Goal: Task Accomplishment & Management: Manage account settings

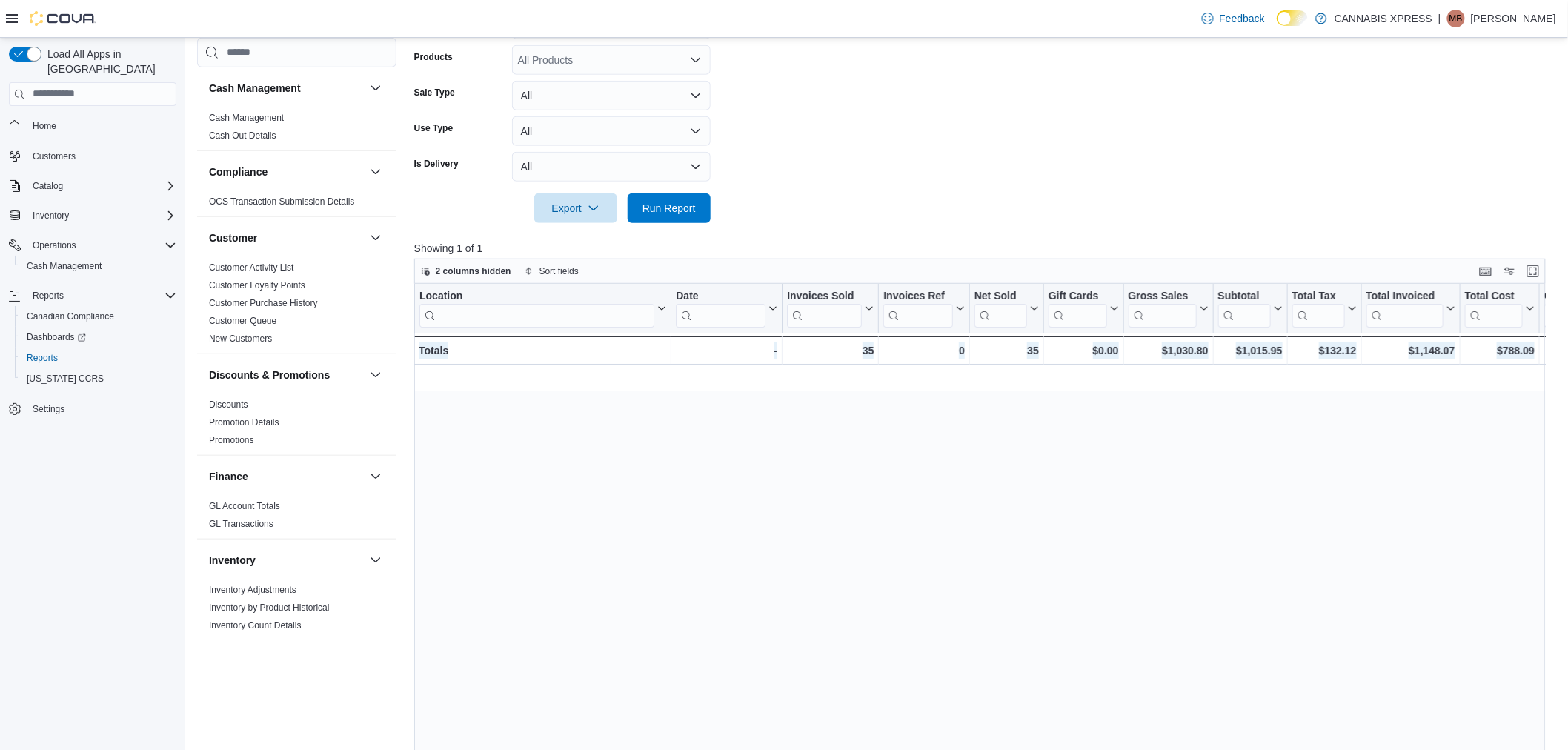
scroll to position [0, 1520]
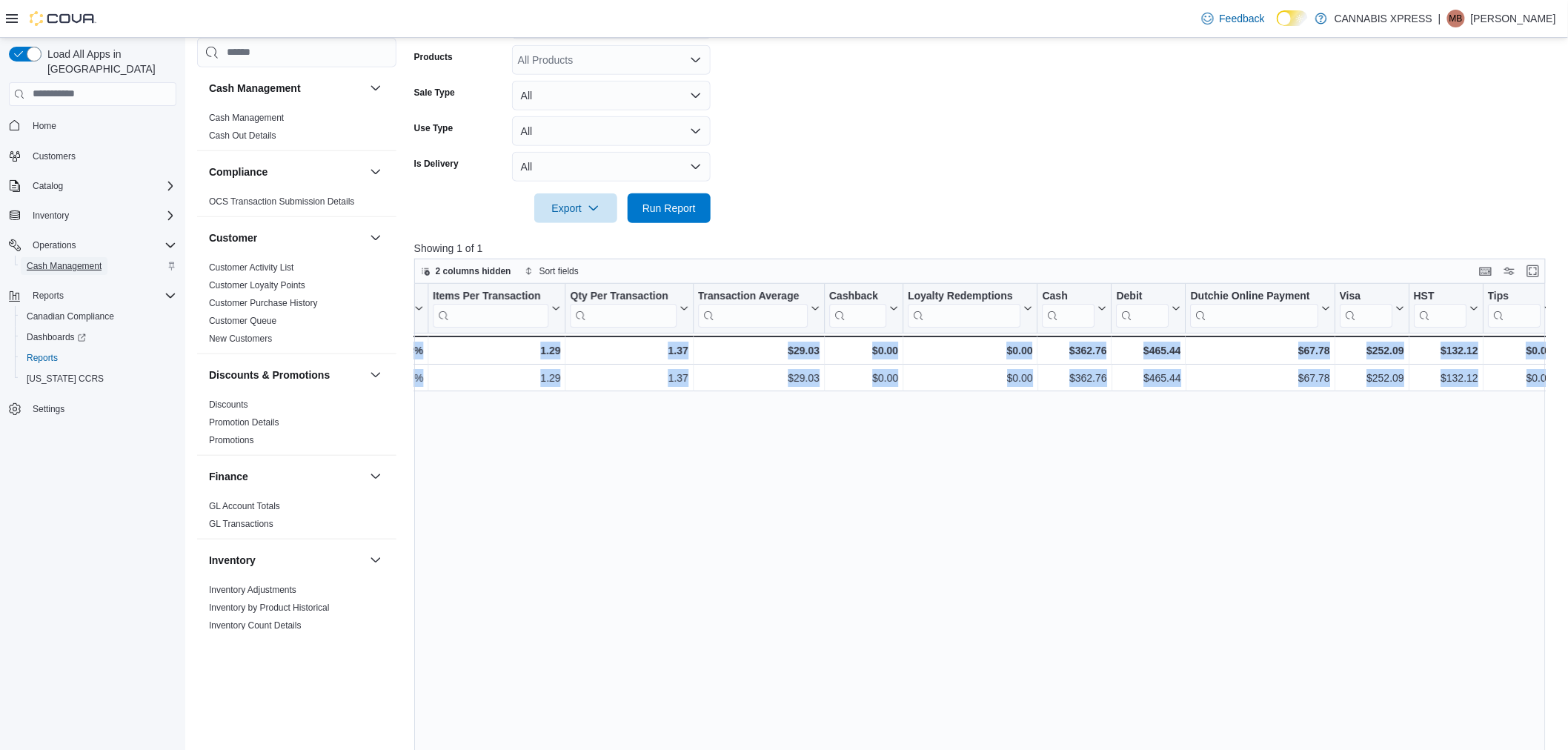
click at [46, 257] on span "Cash Management" at bounding box center [64, 266] width 74 height 18
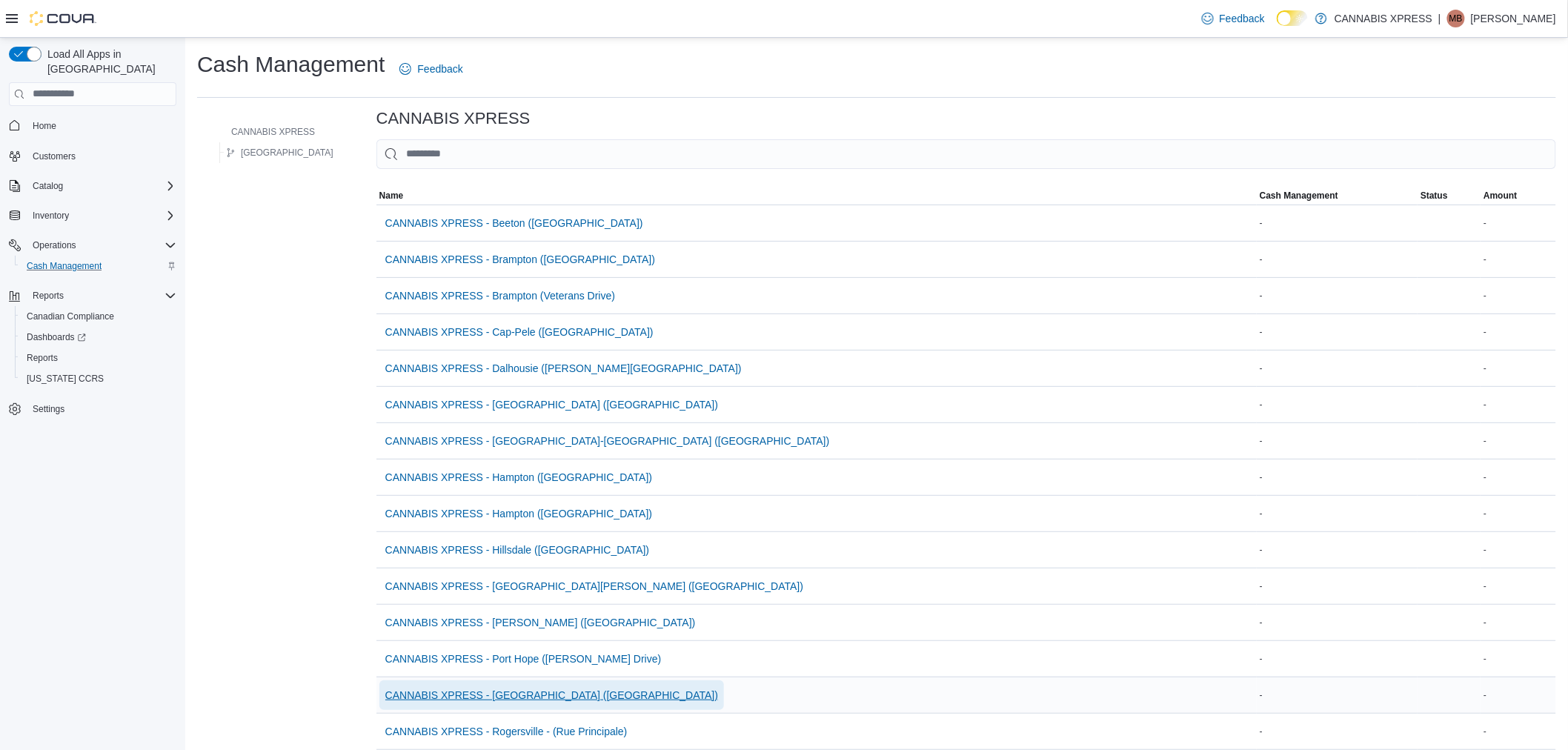
click at [552, 703] on span "CANNABIS XPRESS - [GEOGRAPHIC_DATA] ([GEOGRAPHIC_DATA])" at bounding box center [551, 694] width 333 height 30
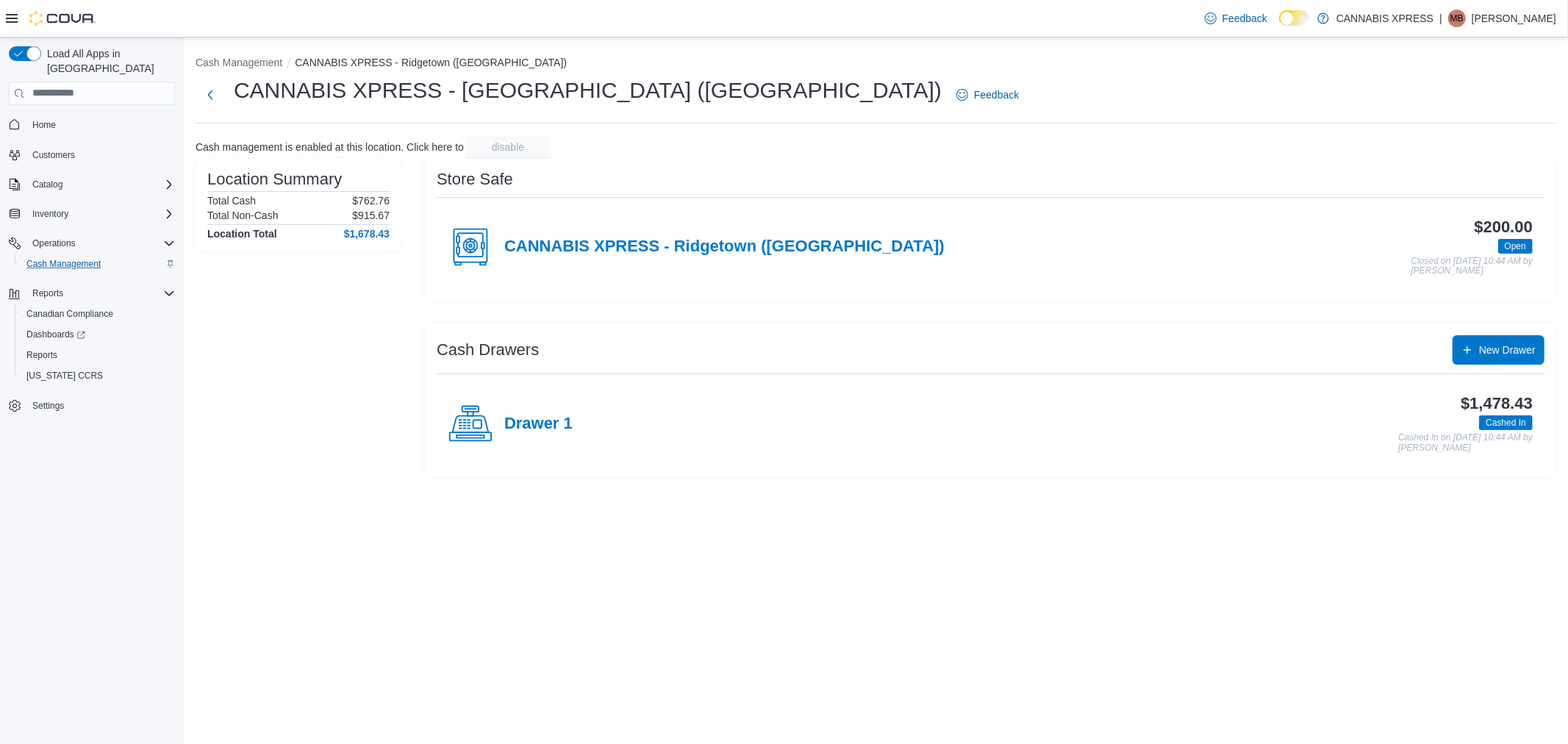
click at [550, 434] on div "Drawer 1" at bounding box center [511, 425] width 125 height 44
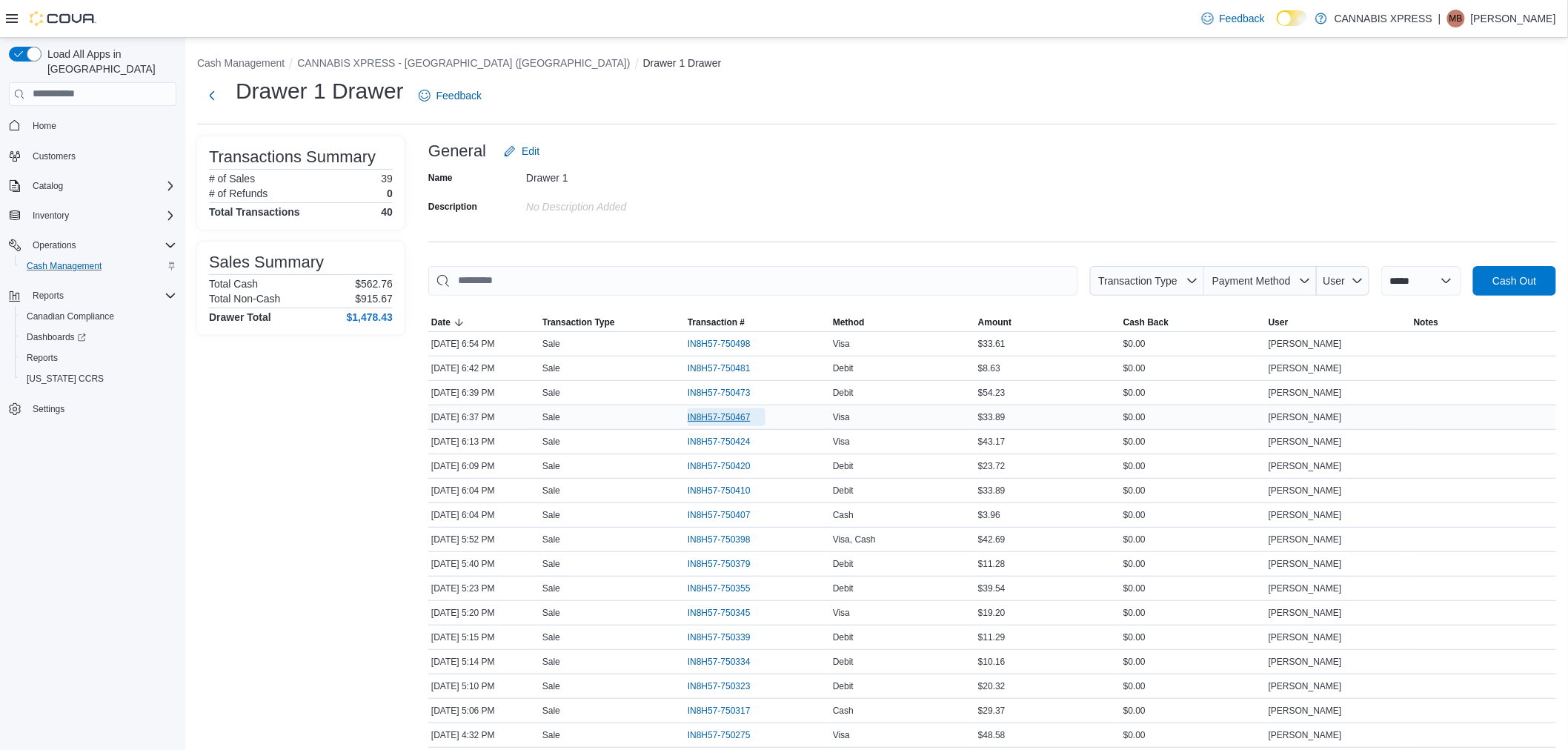
click at [721, 415] on span "IN8H57-750467" at bounding box center [719, 416] width 63 height 12
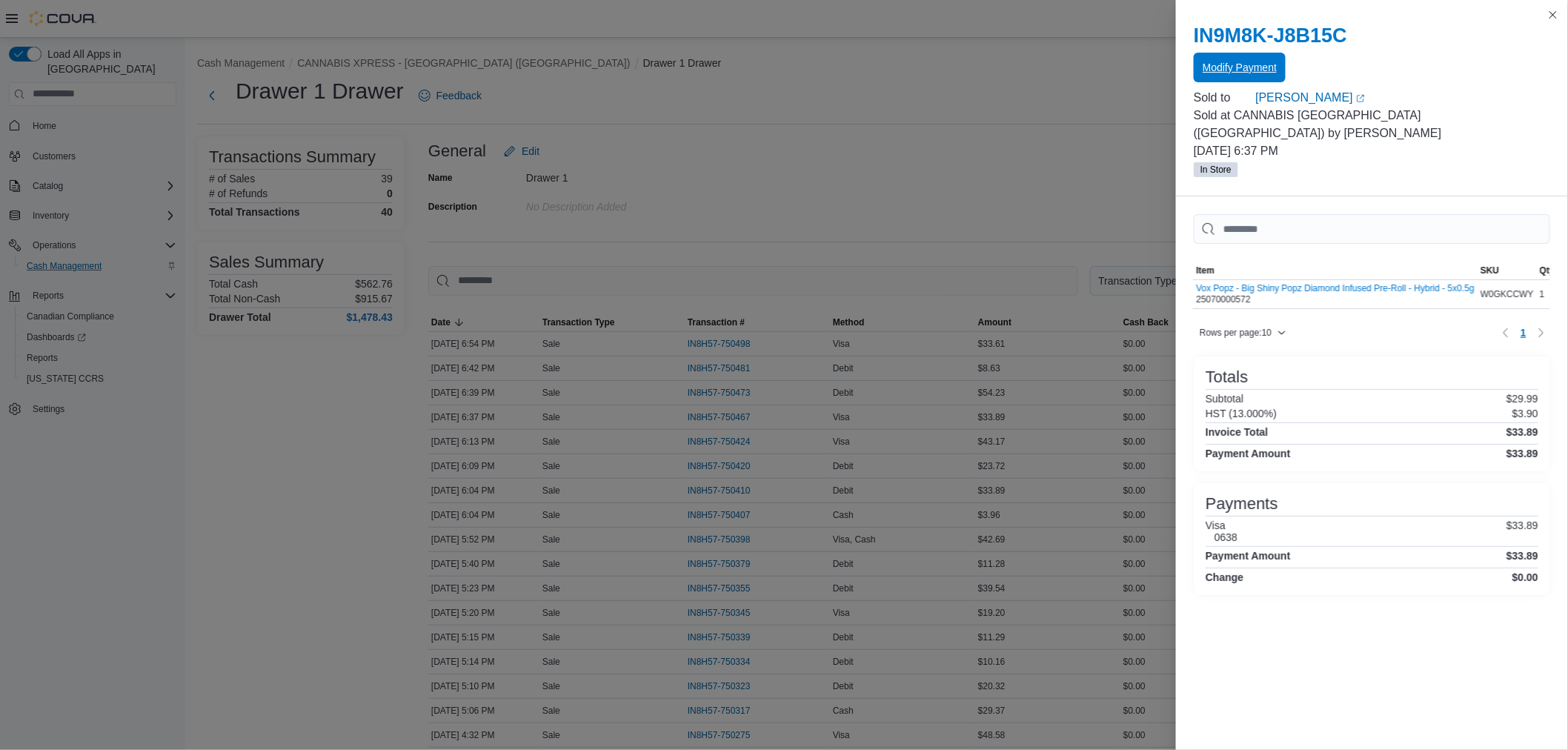
click at [1265, 57] on span "Modify Payment" at bounding box center [1240, 67] width 74 height 30
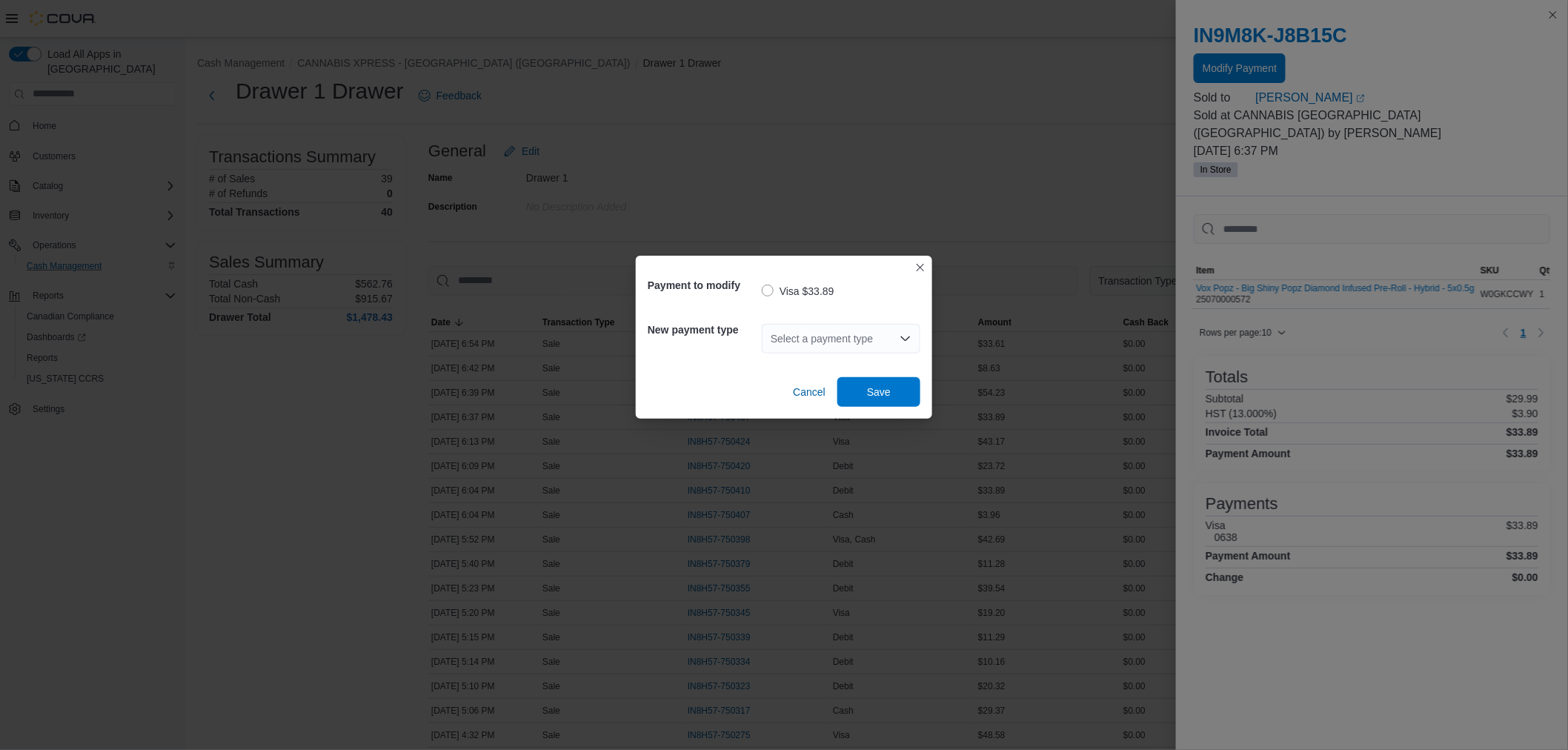
click at [815, 343] on div "Select a payment type" at bounding box center [841, 338] width 159 height 30
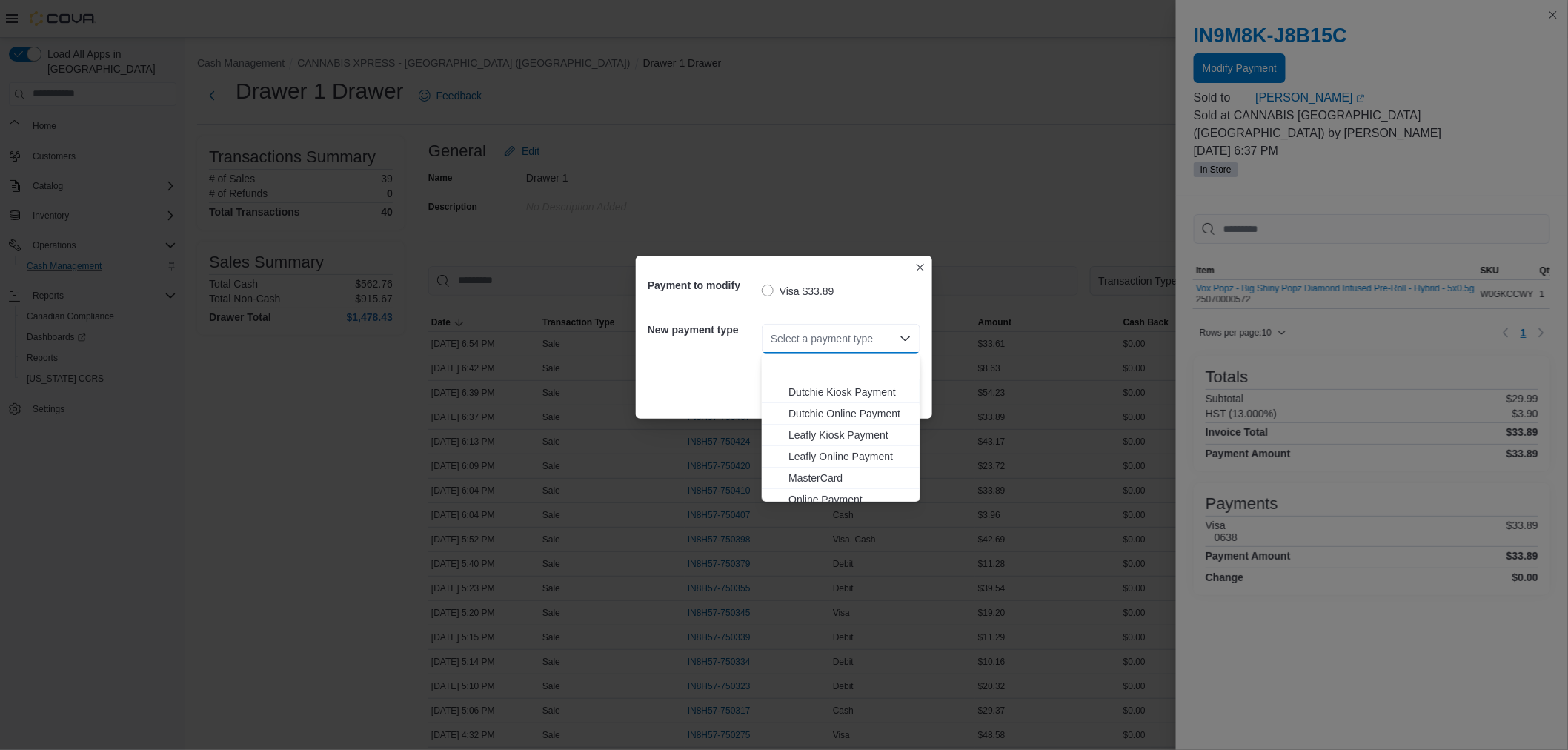
scroll to position [152, 0]
click at [819, 404] on span "MasterCard" at bounding box center [849, 405] width 123 height 15
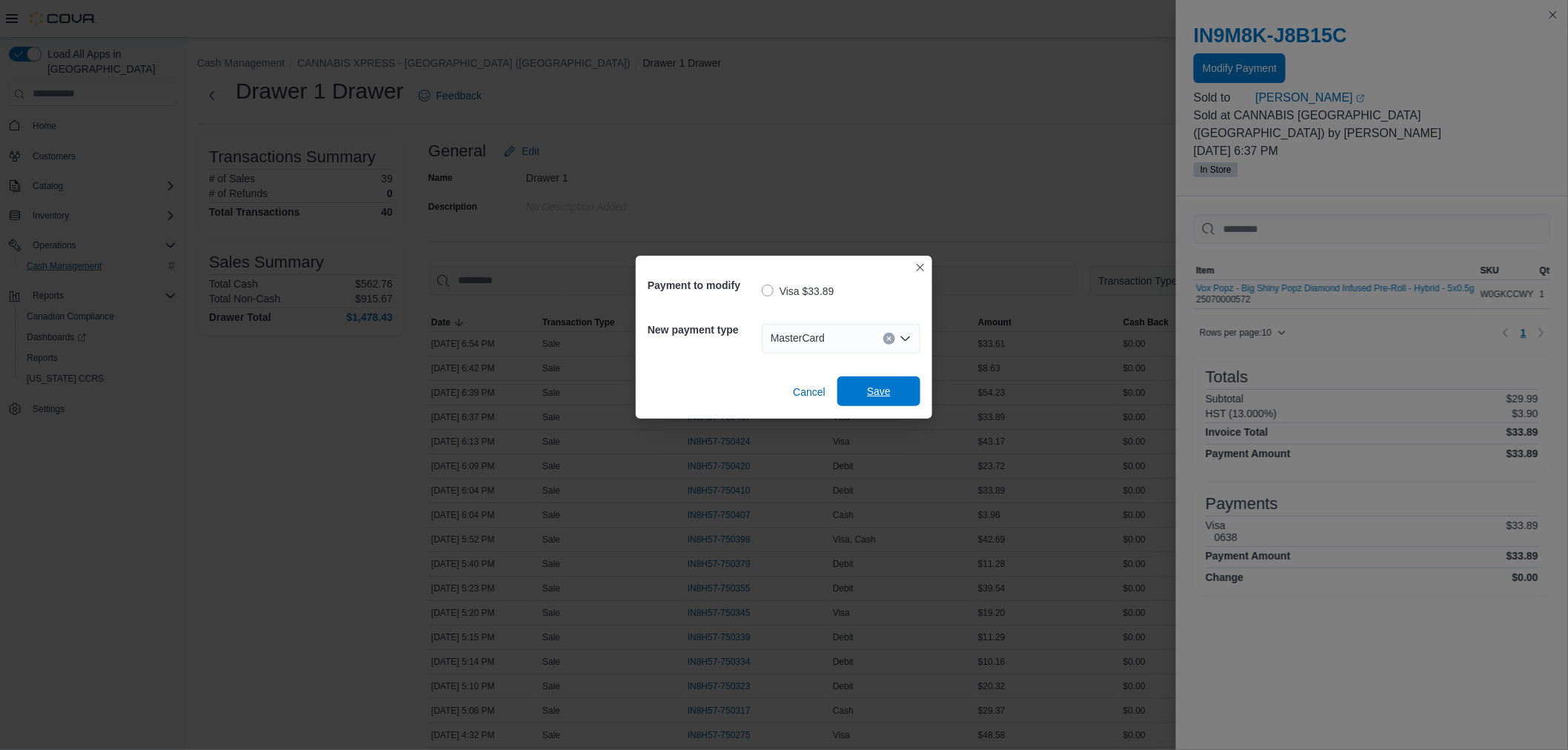
click at [875, 388] on span "Save" at bounding box center [879, 391] width 23 height 15
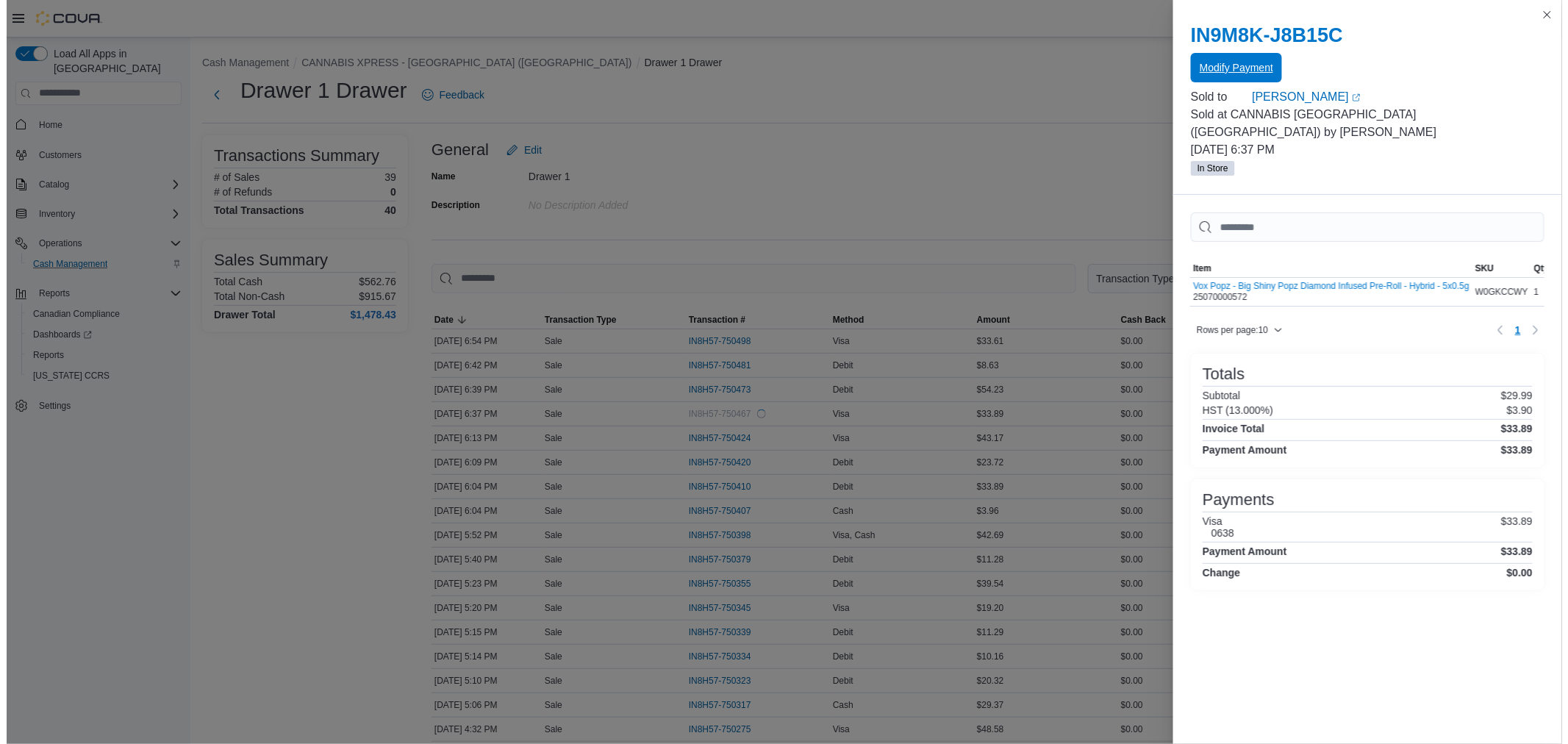
scroll to position [0, 0]
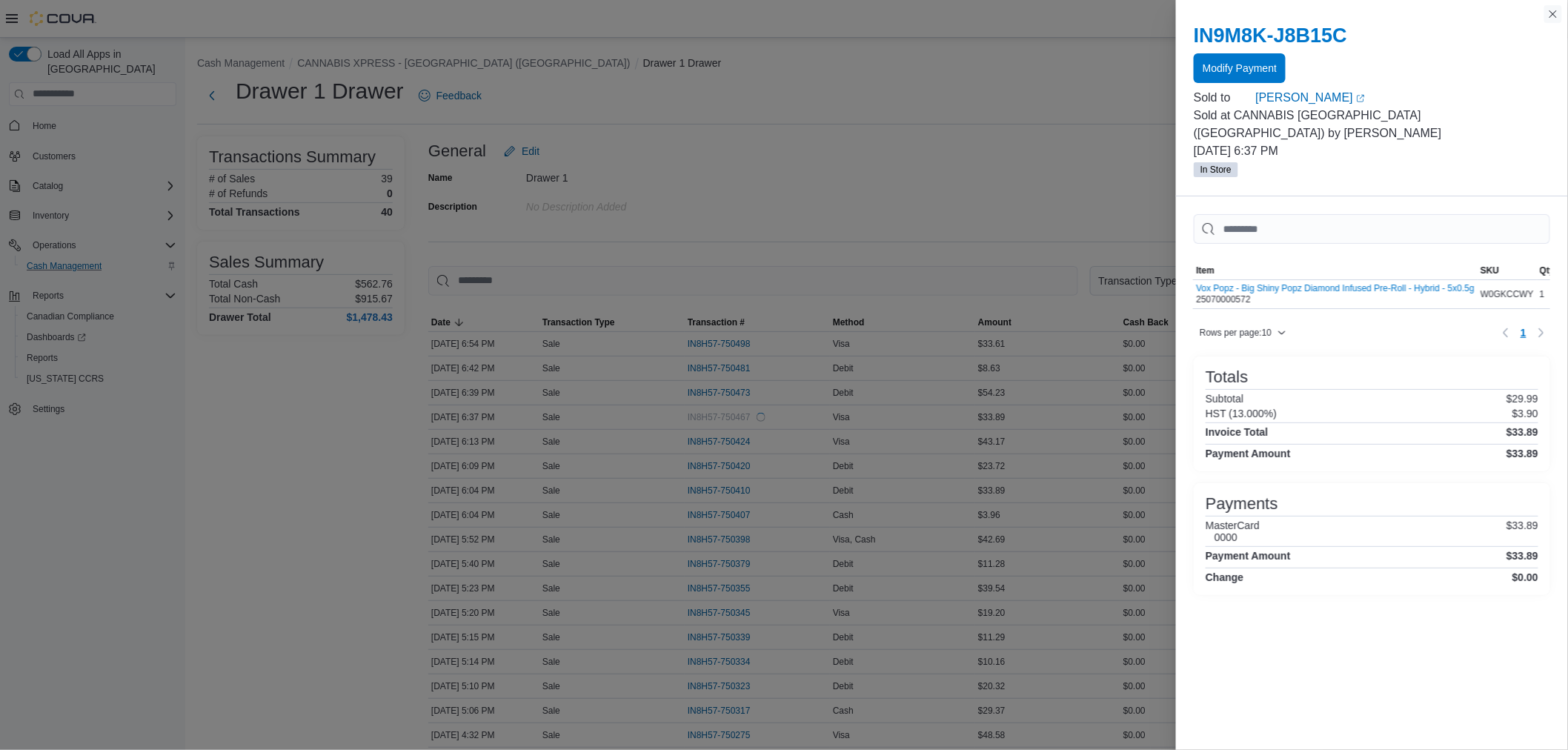
click at [1555, 11] on button "Close this dialog" at bounding box center [1554, 14] width 18 height 18
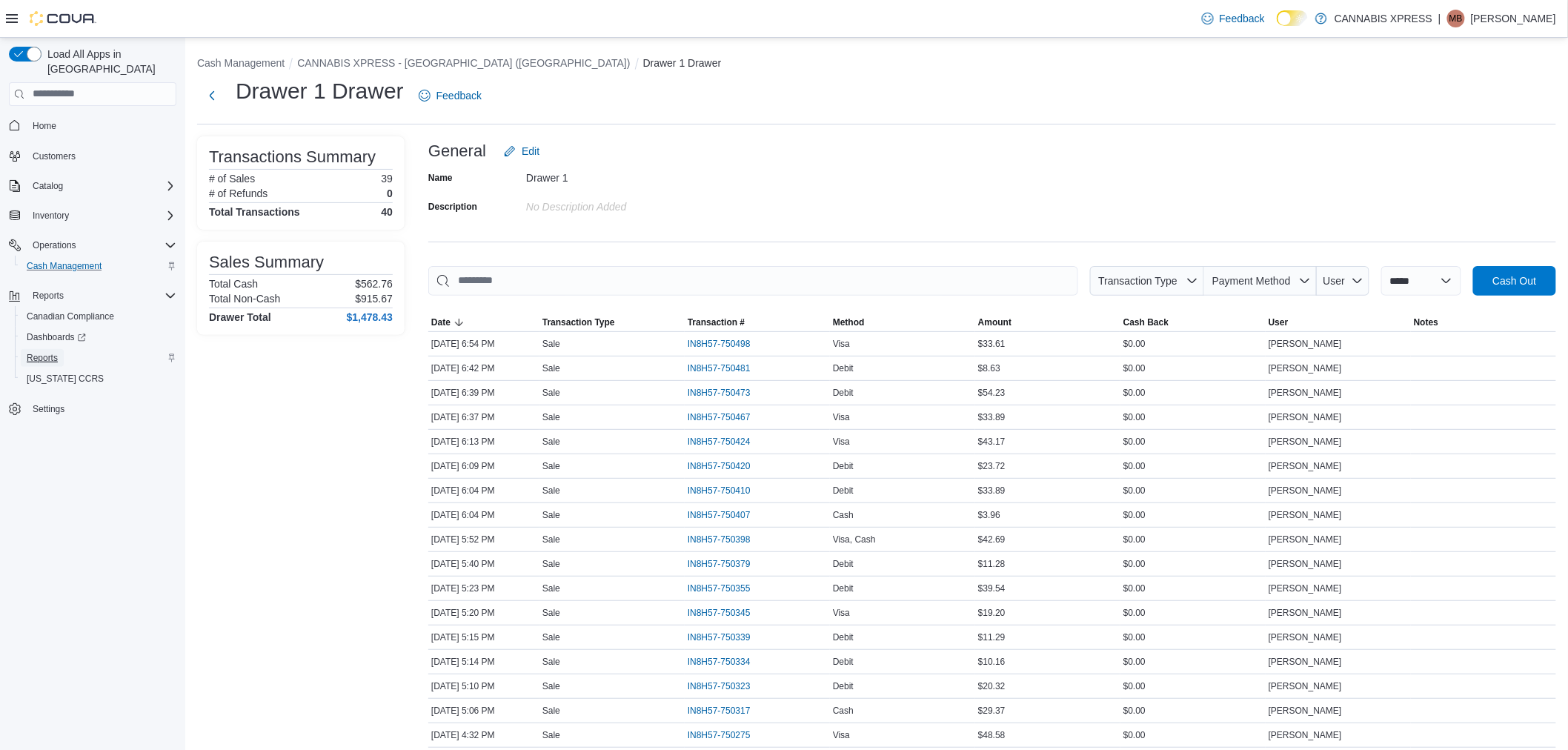
click at [60, 349] on link "Reports" at bounding box center [42, 358] width 43 height 18
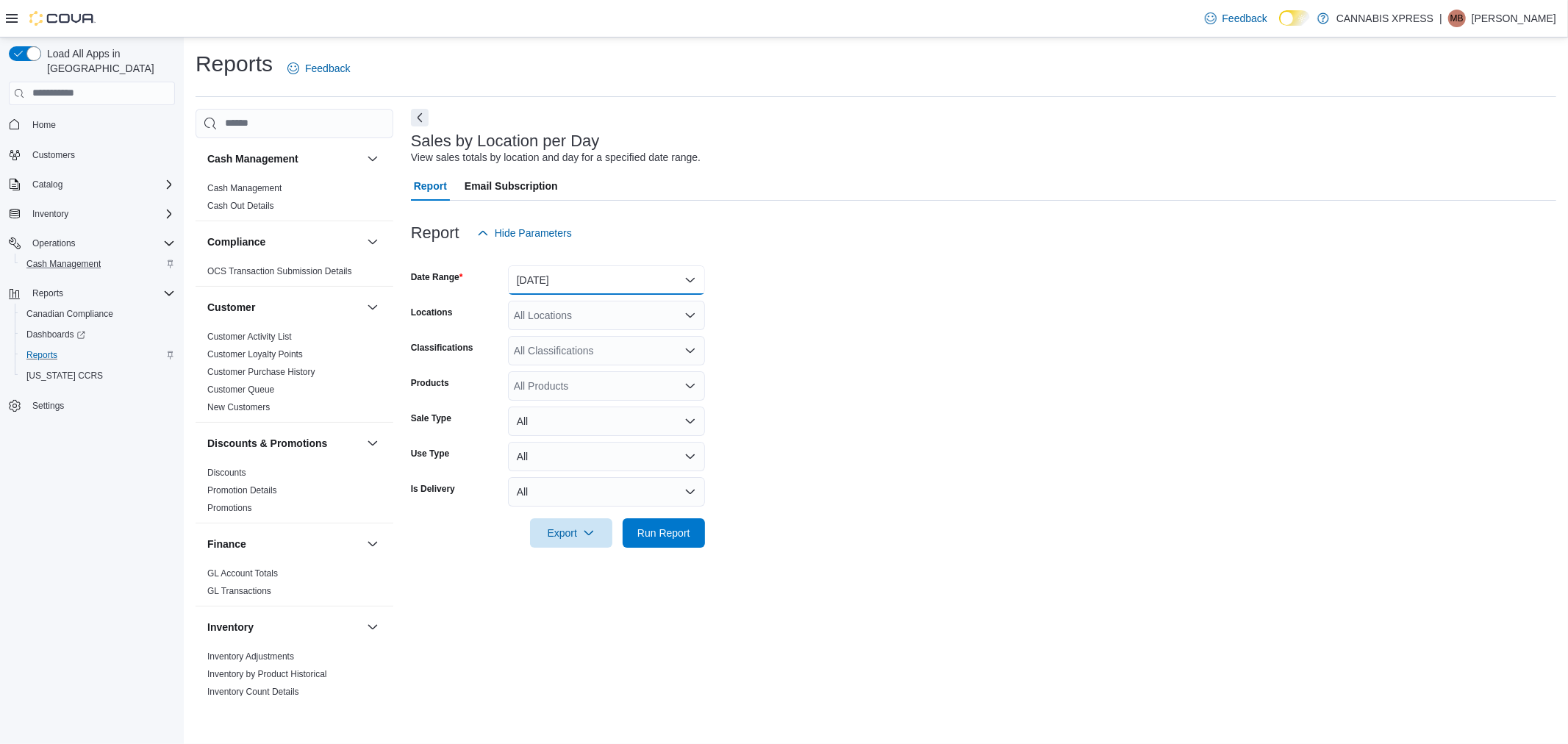
click at [572, 279] on button "[DATE]" at bounding box center [606, 279] width 197 height 29
click at [563, 327] on button "[DATE]" at bounding box center [606, 338] width 197 height 29
click at [590, 314] on div "All Locations" at bounding box center [606, 315] width 197 height 29
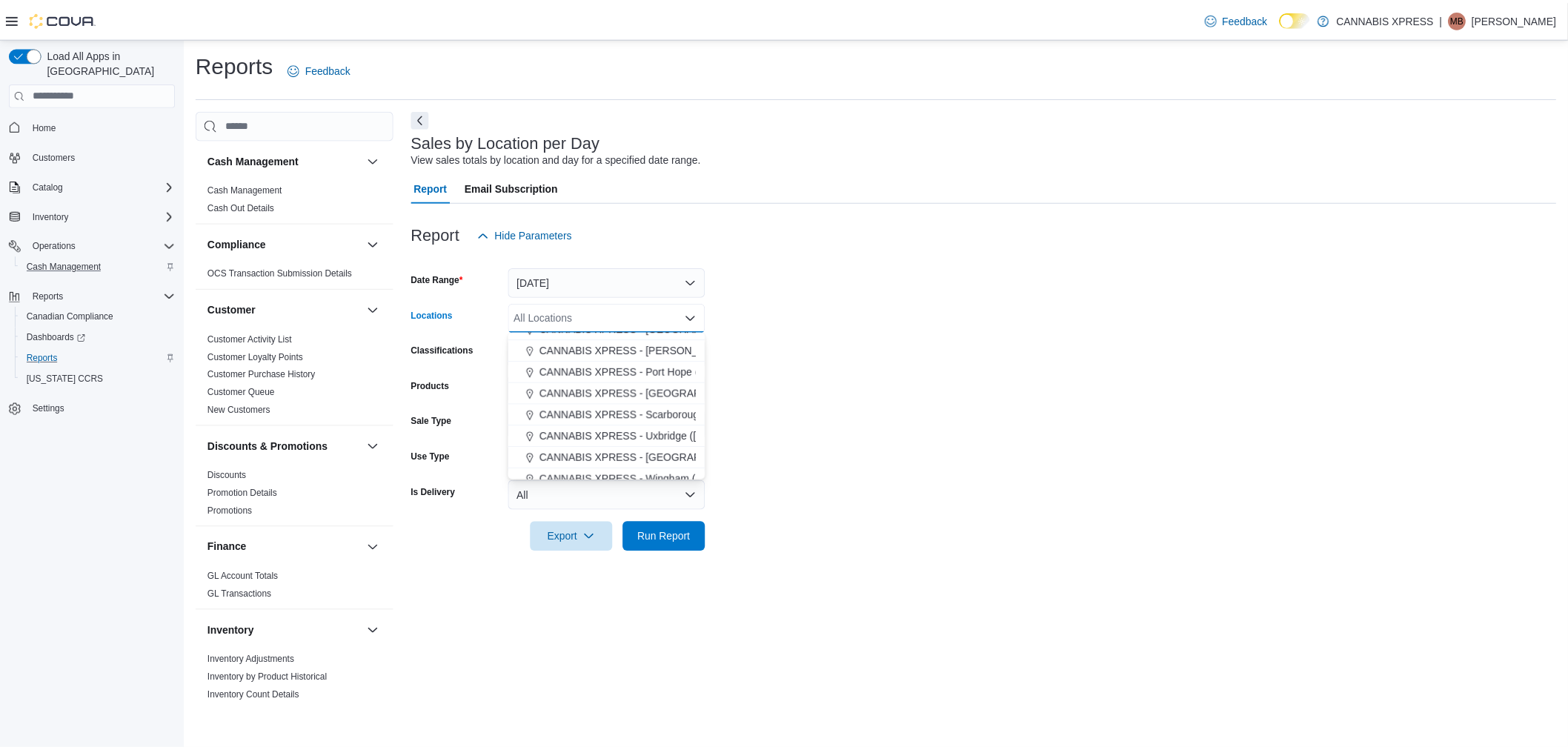
scroll to position [164, 0]
click at [623, 388] on span "CANNABIS XPRESS - [GEOGRAPHIC_DATA] ([GEOGRAPHIC_DATA])" at bounding box center [710, 392] width 333 height 15
click at [947, 382] on form "Date Range Today Locations CANNABIS XPRESS - Ridgetown (Main Street) Combo box.…" at bounding box center [992, 400] width 1154 height 302
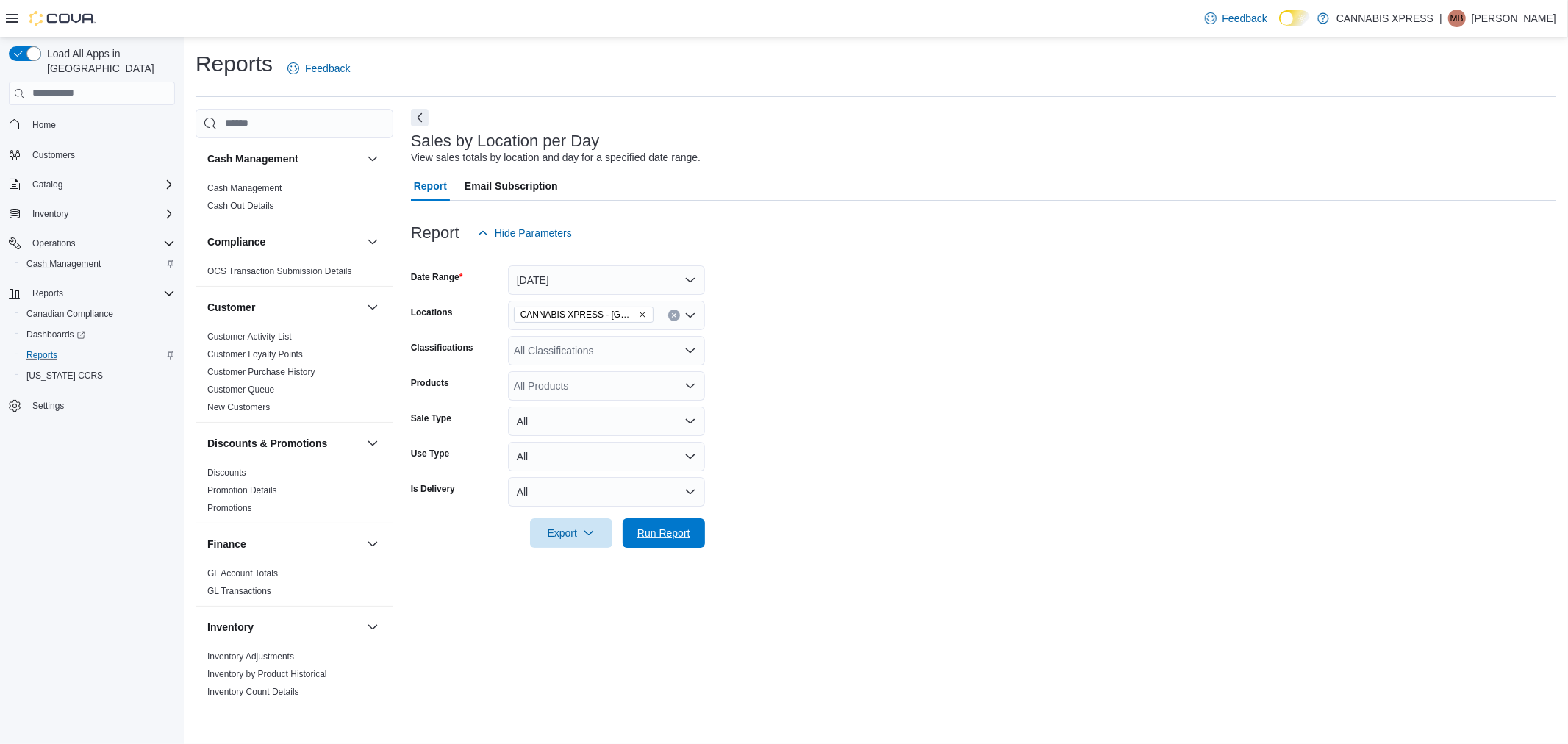
drag, startPoint x: 652, startPoint y: 534, endPoint x: 949, endPoint y: 459, distance: 306.3
click at [652, 534] on span "Run Report" at bounding box center [663, 532] width 53 height 15
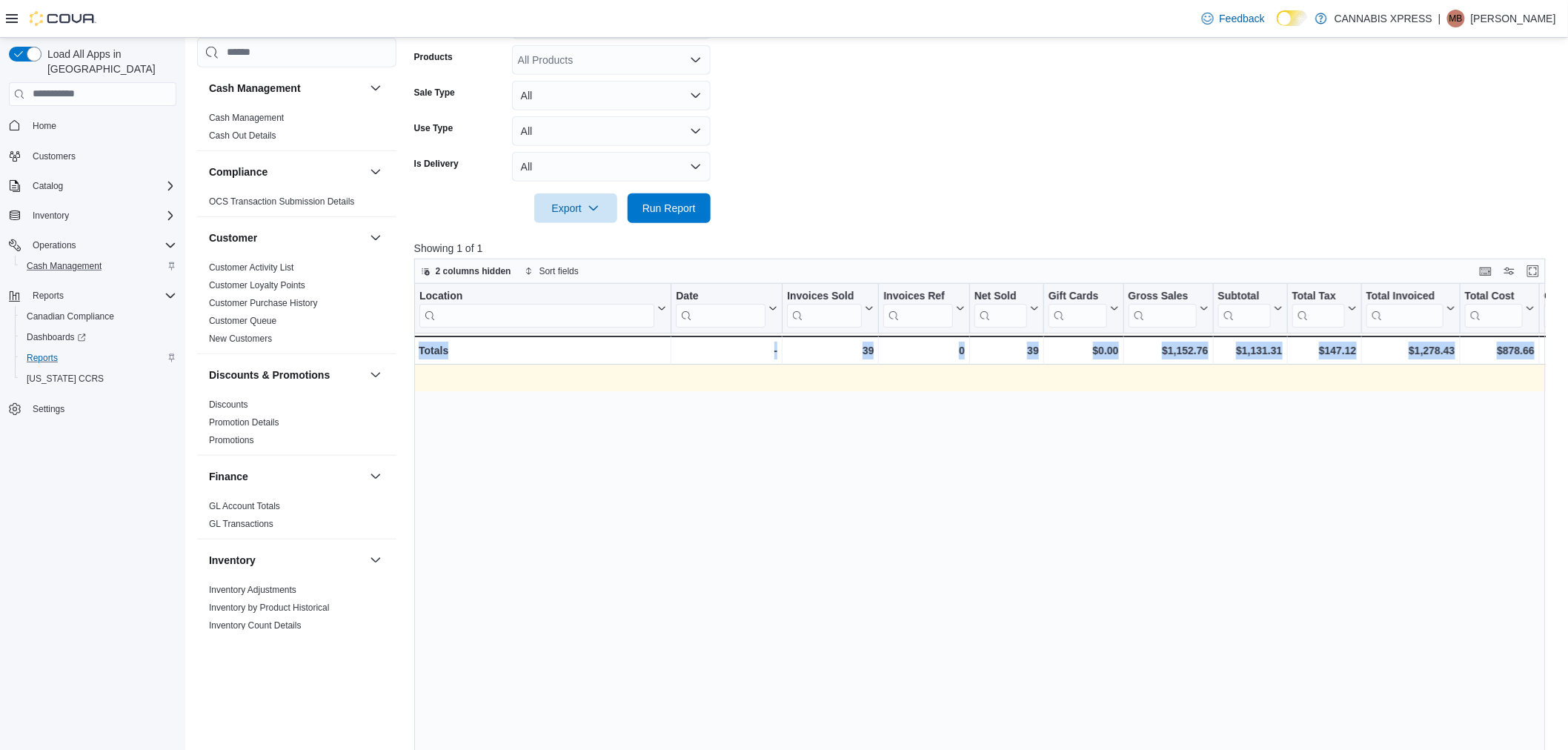
scroll to position [0, 1606]
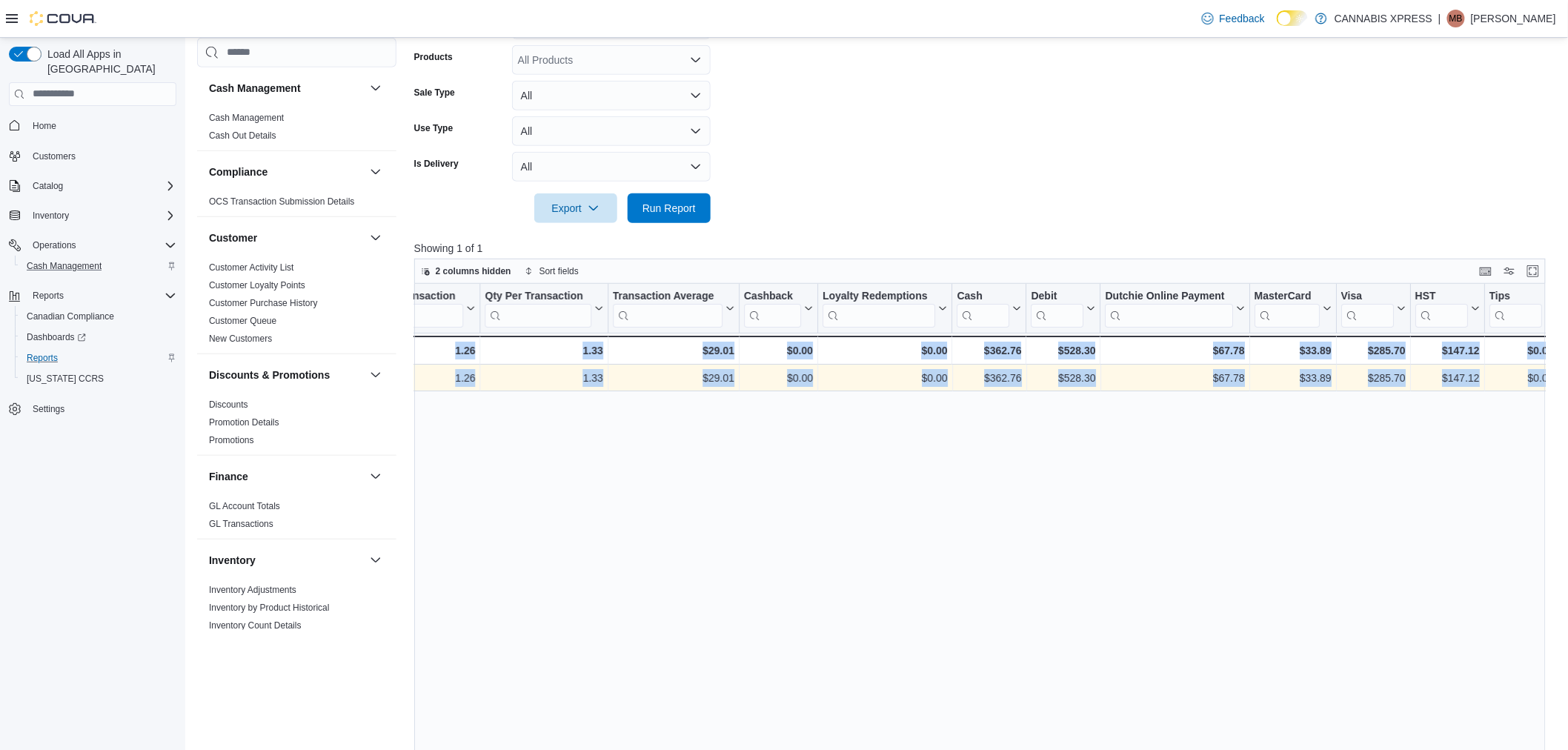
drag, startPoint x: 1046, startPoint y: 387, endPoint x: 2079, endPoint y: 411, distance: 1033.3
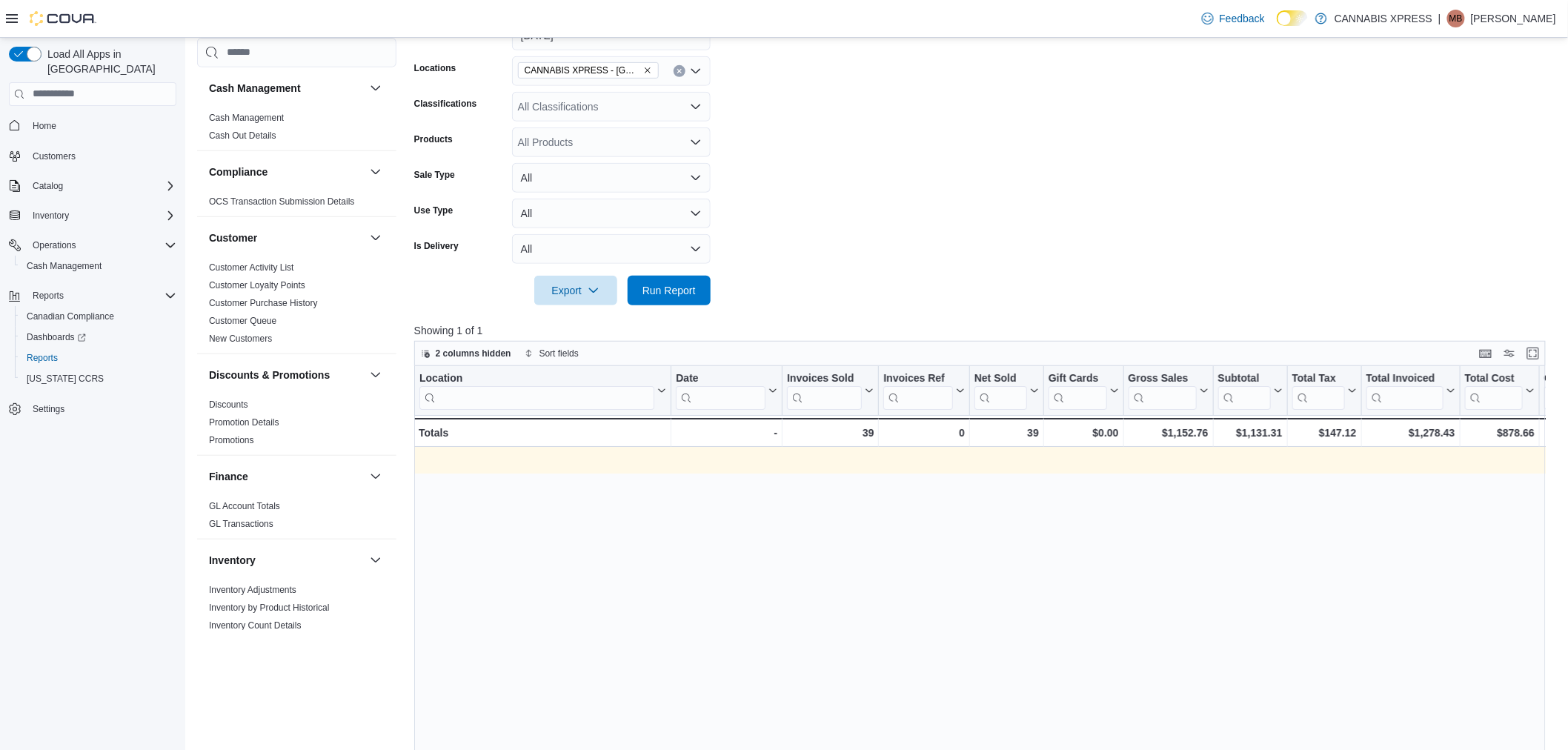
scroll to position [0, 1606]
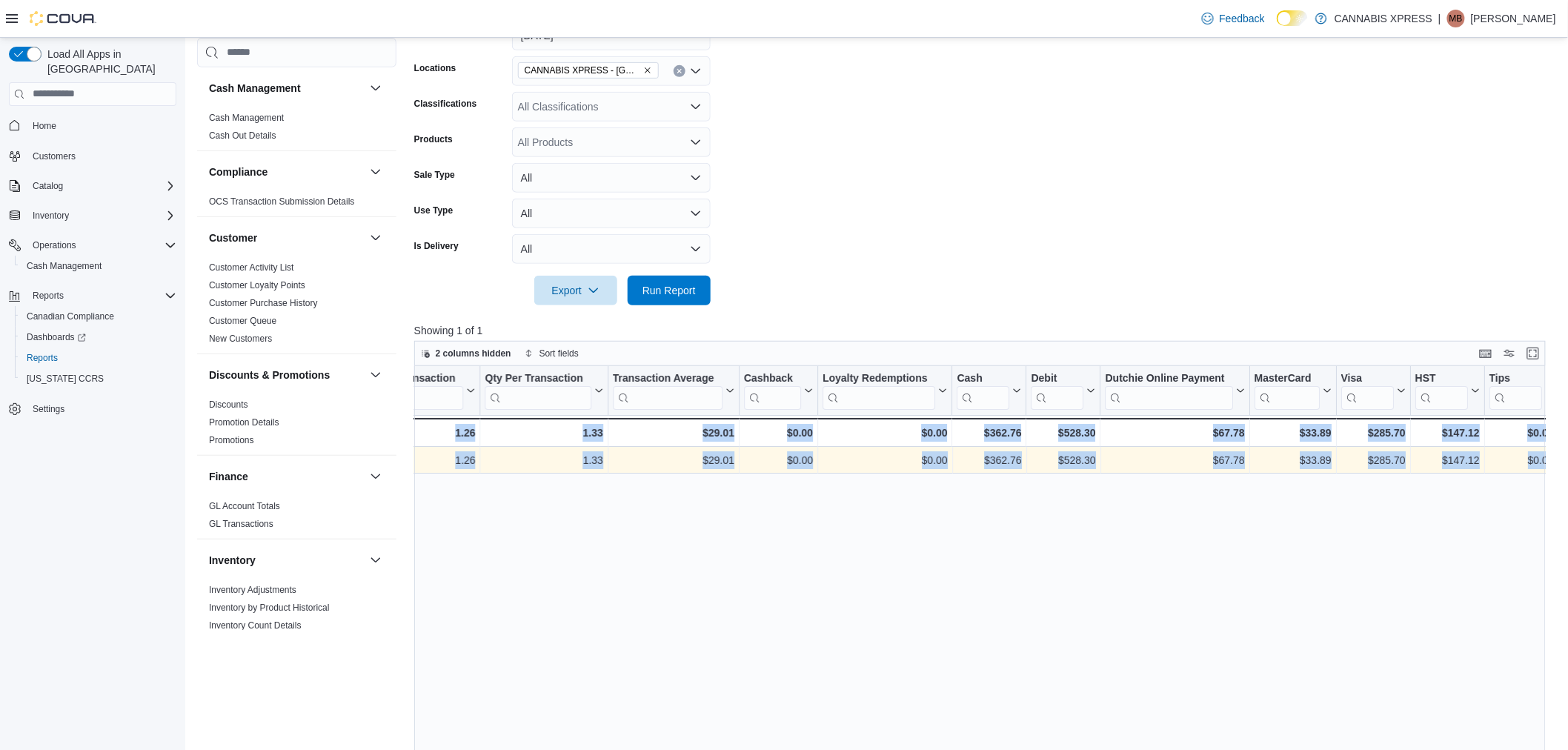
drag, startPoint x: 1130, startPoint y: 461, endPoint x: 2077, endPoint y: 463, distance: 947.0
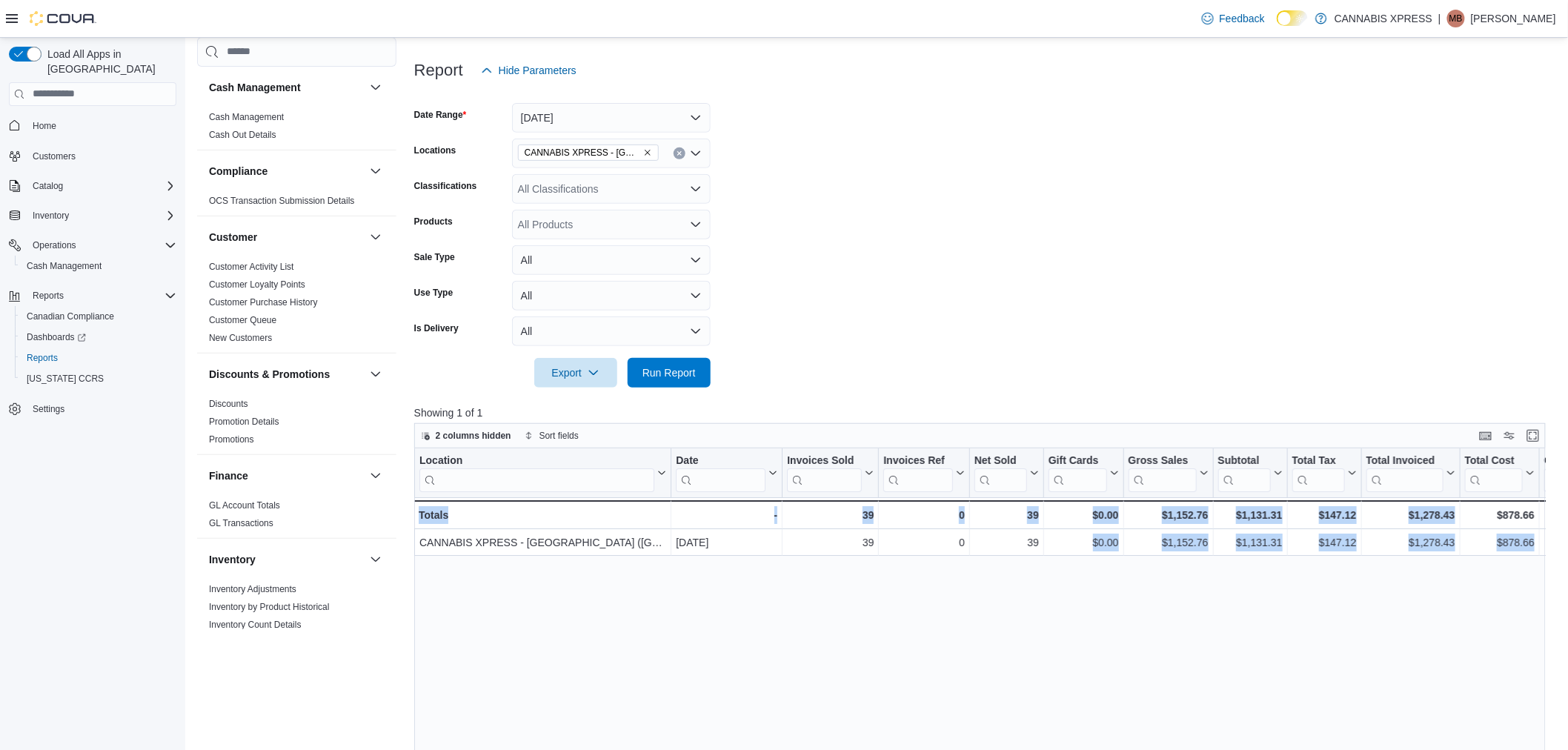
scroll to position [0, 1606]
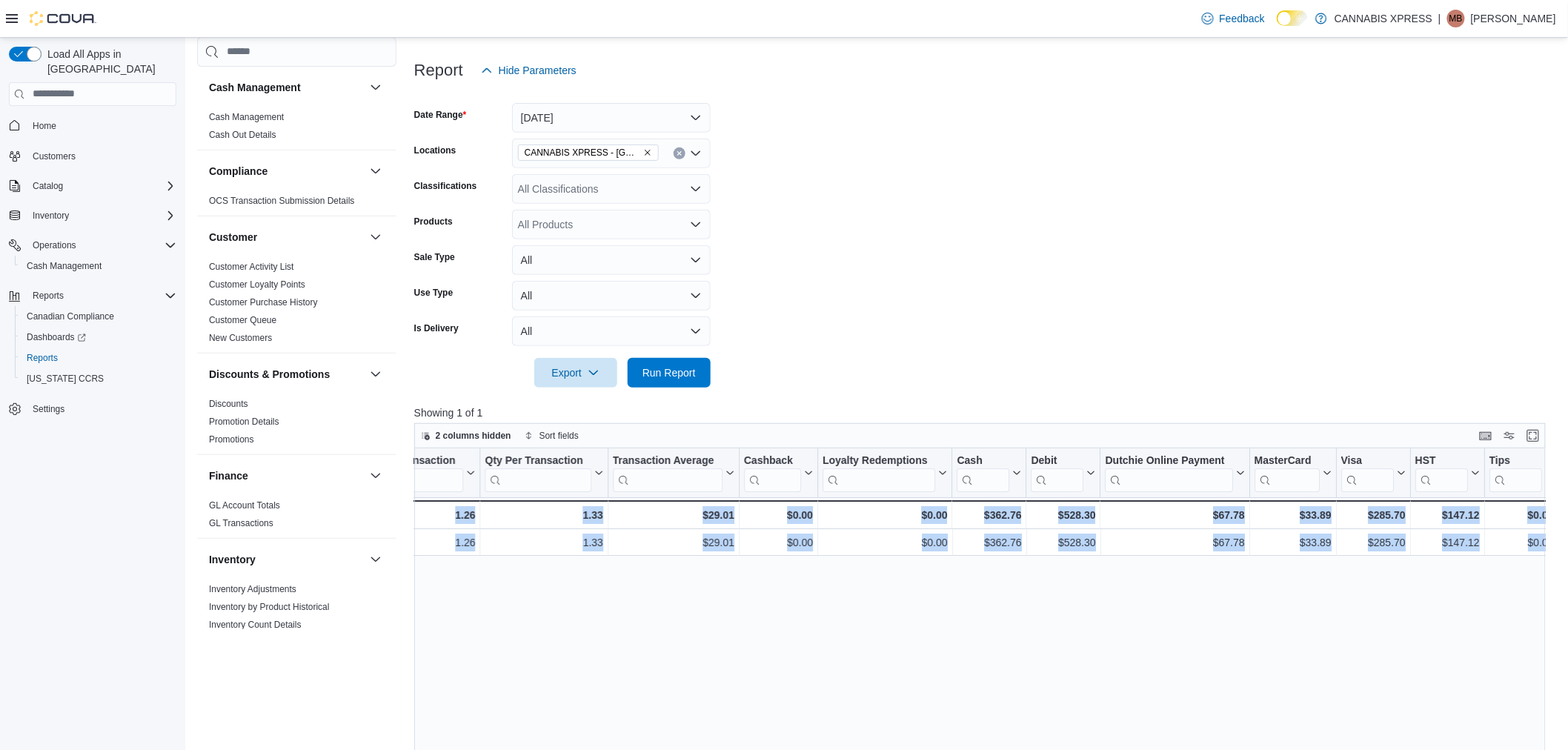
drag, startPoint x: 1091, startPoint y: 545, endPoint x: 1902, endPoint y: 573, distance: 811.5
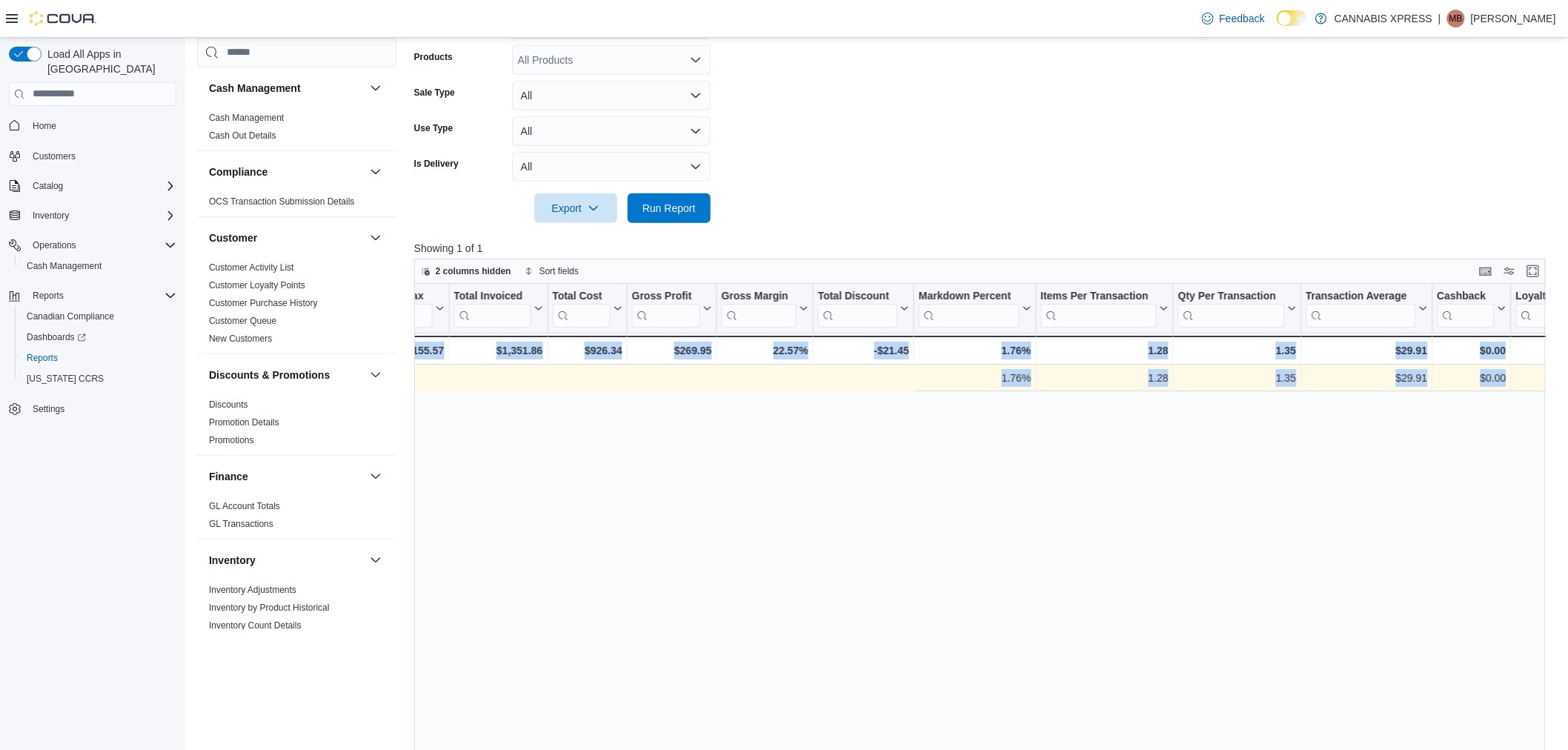
scroll to position [0, 1606]
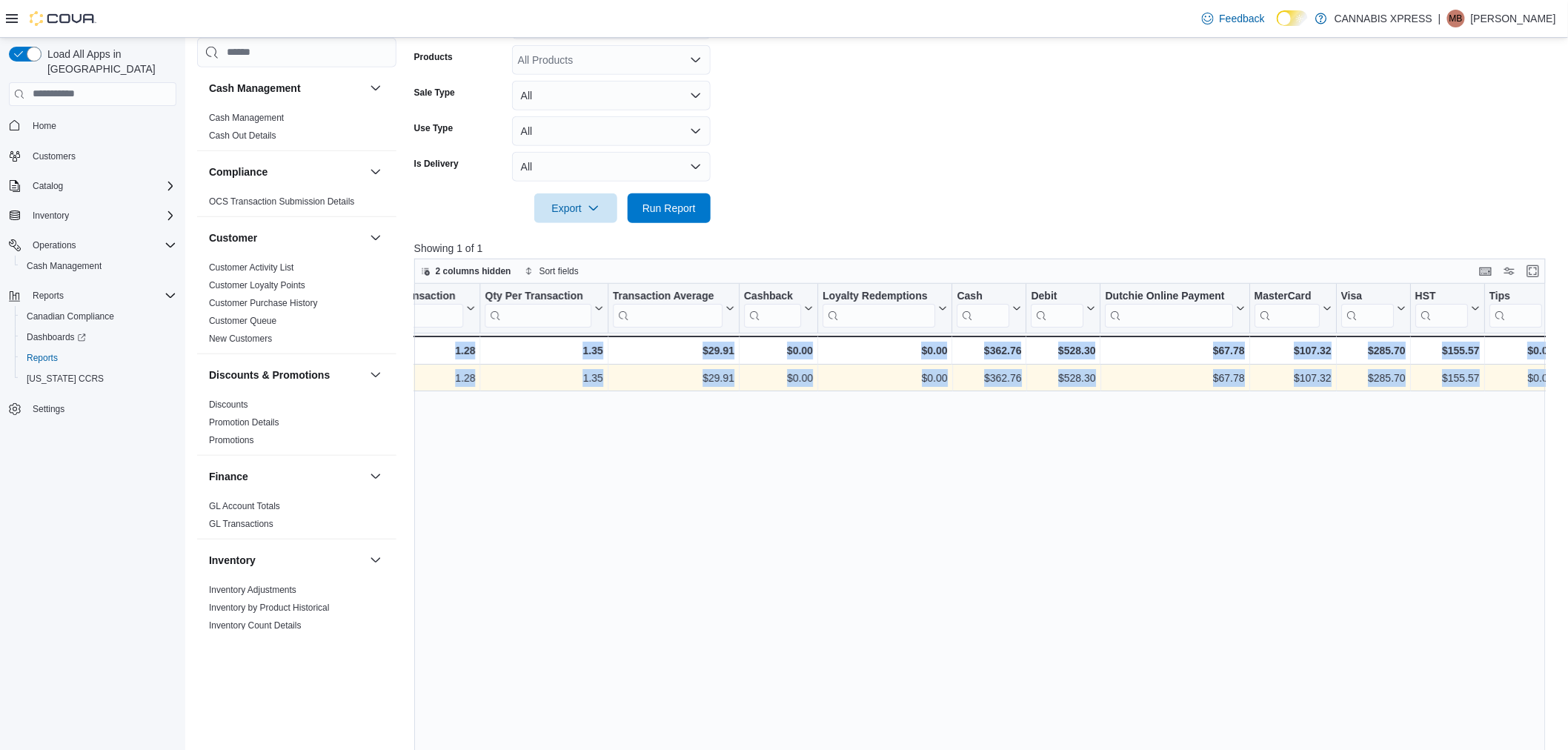
drag, startPoint x: 884, startPoint y: 373, endPoint x: 1900, endPoint y: 380, distance: 1016.0
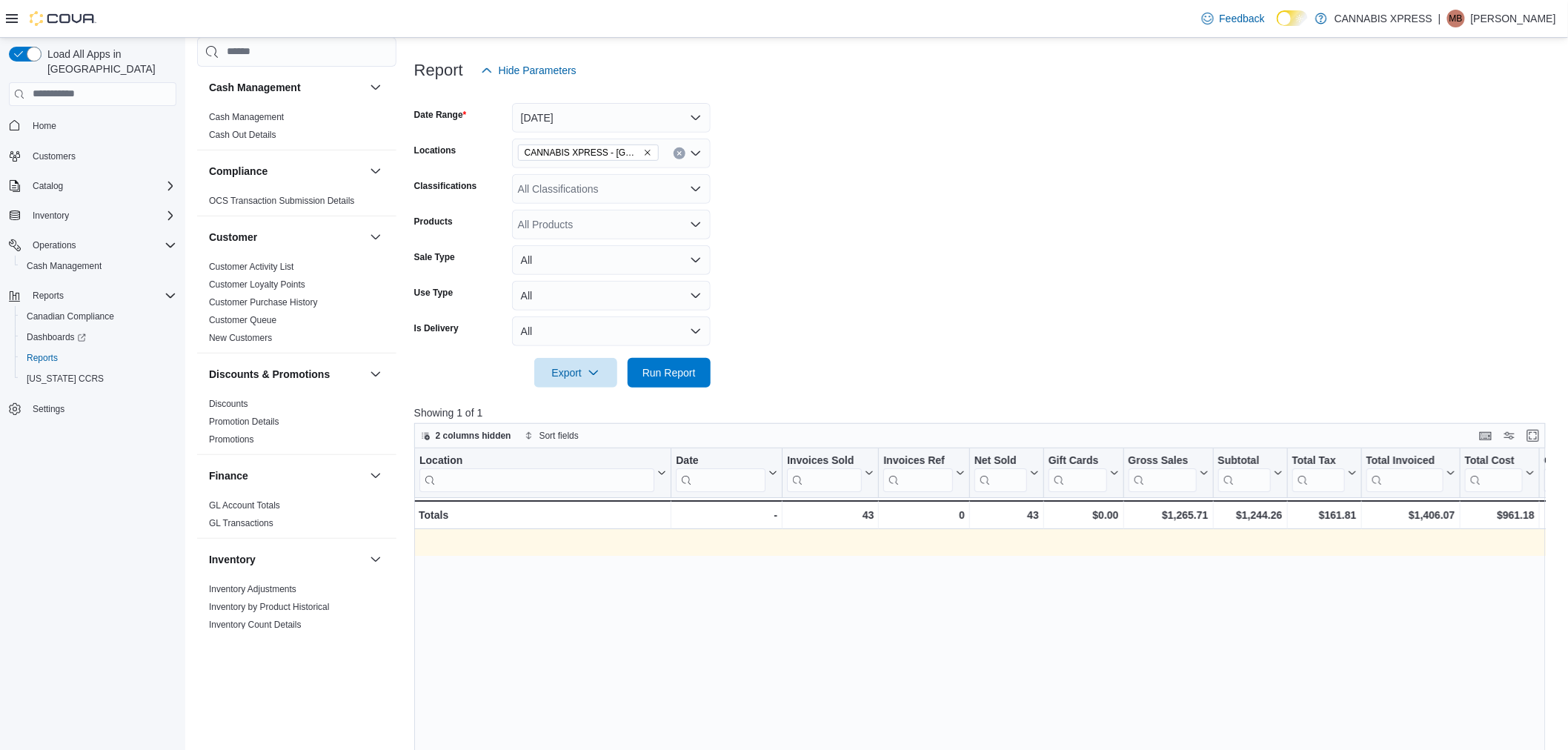
scroll to position [0, 1606]
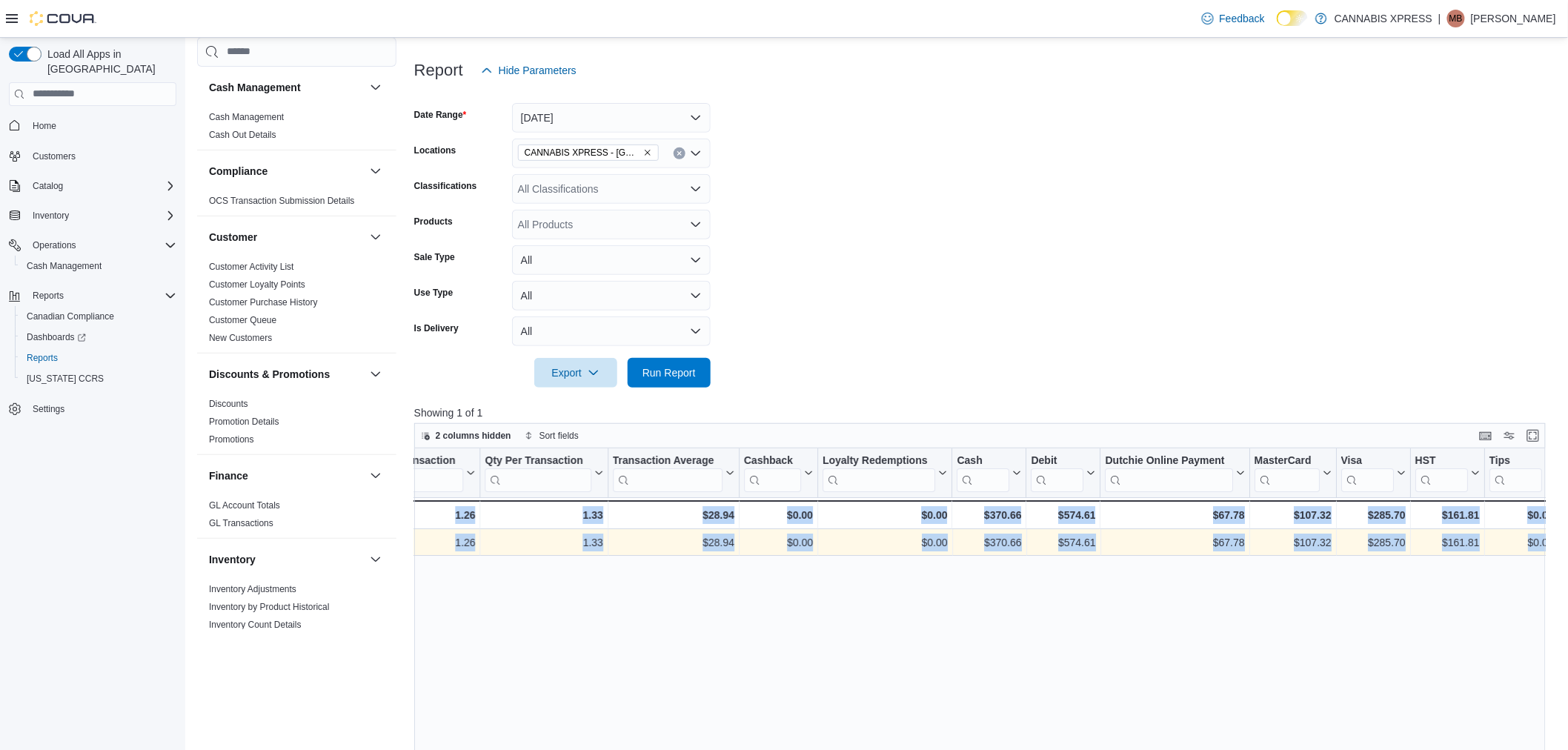
drag, startPoint x: 1218, startPoint y: 548, endPoint x: 2255, endPoint y: 569, distance: 1037.2
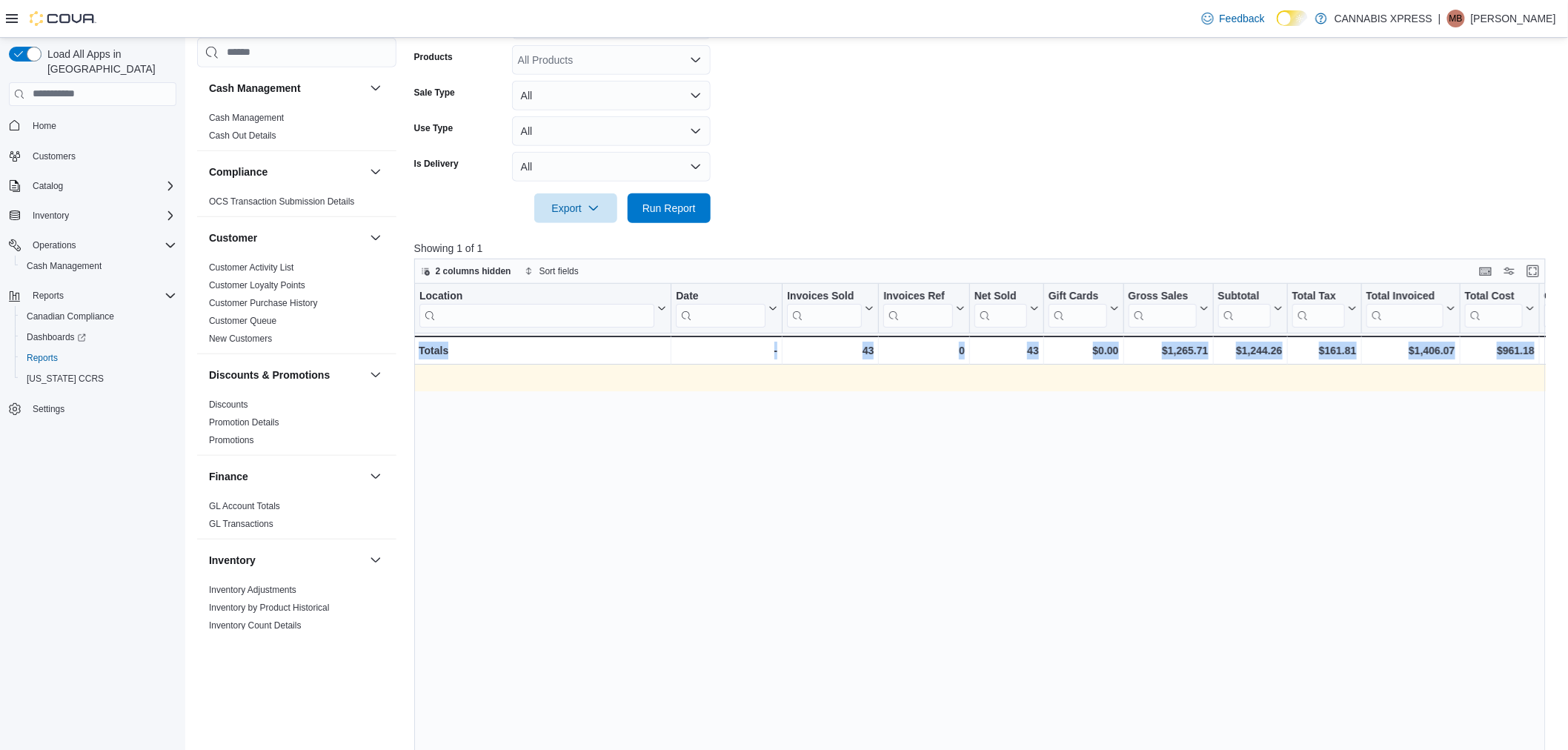
scroll to position [0, 1606]
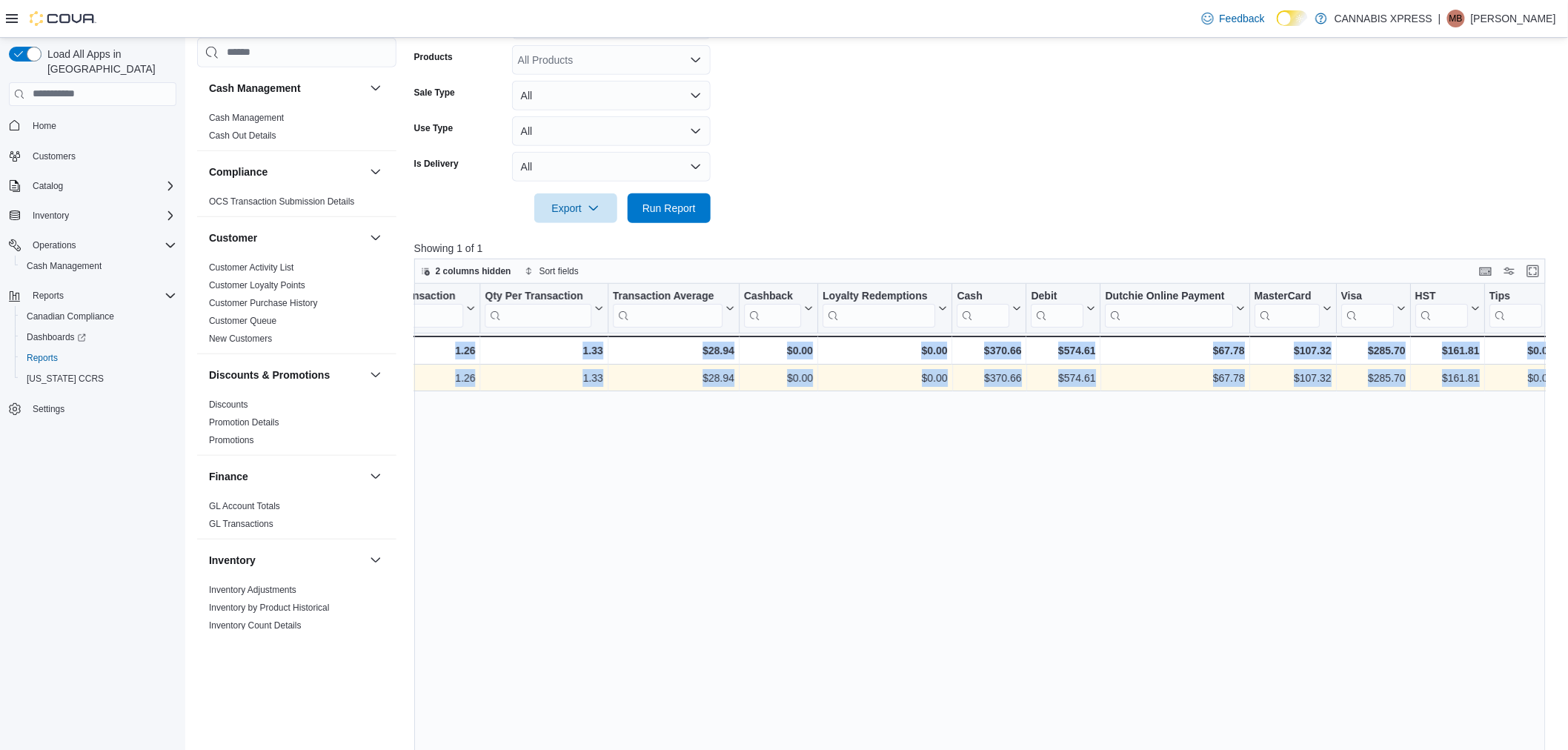
drag, startPoint x: 1034, startPoint y: 379, endPoint x: 2495, endPoint y: 403, distance: 1461.2
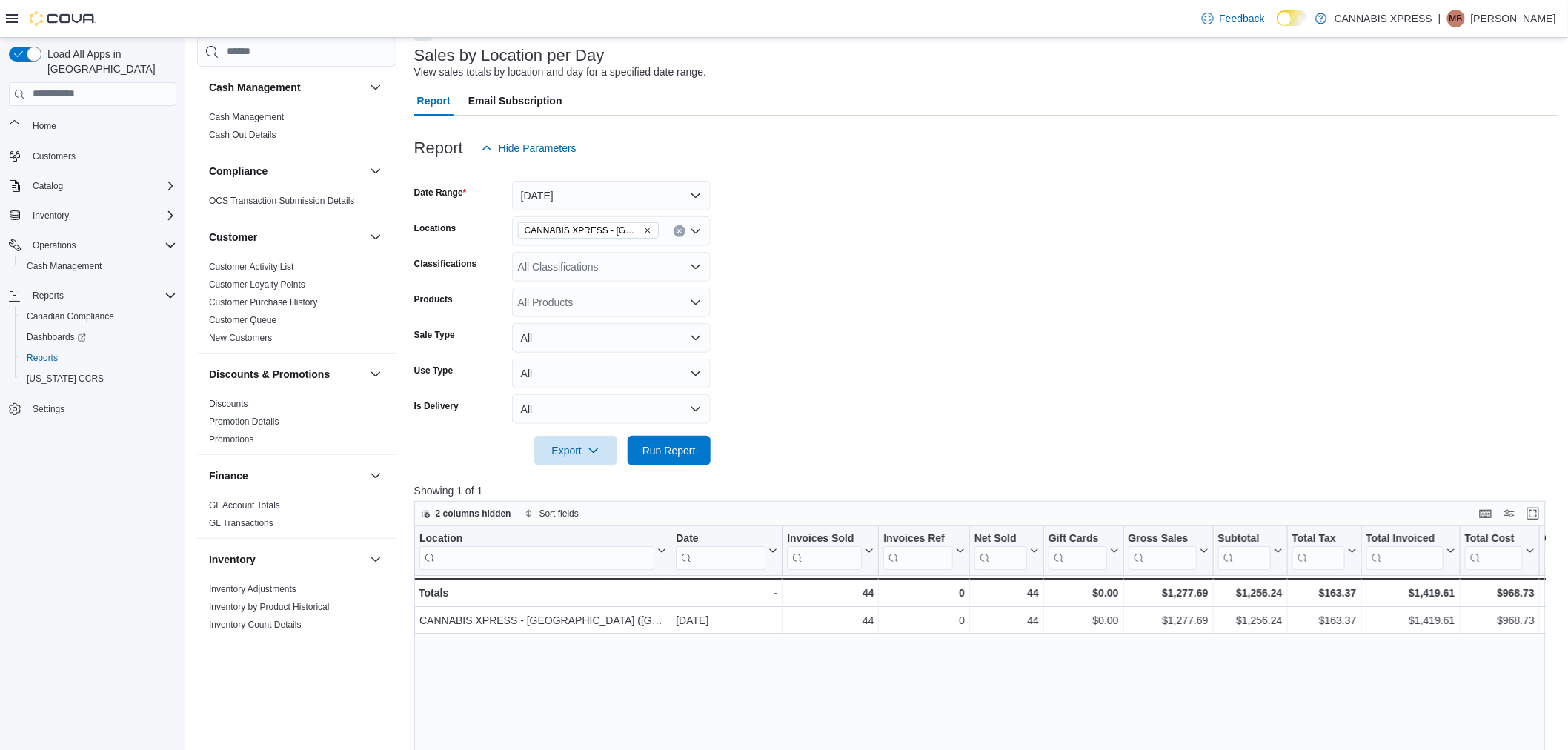
scroll to position [164, 0]
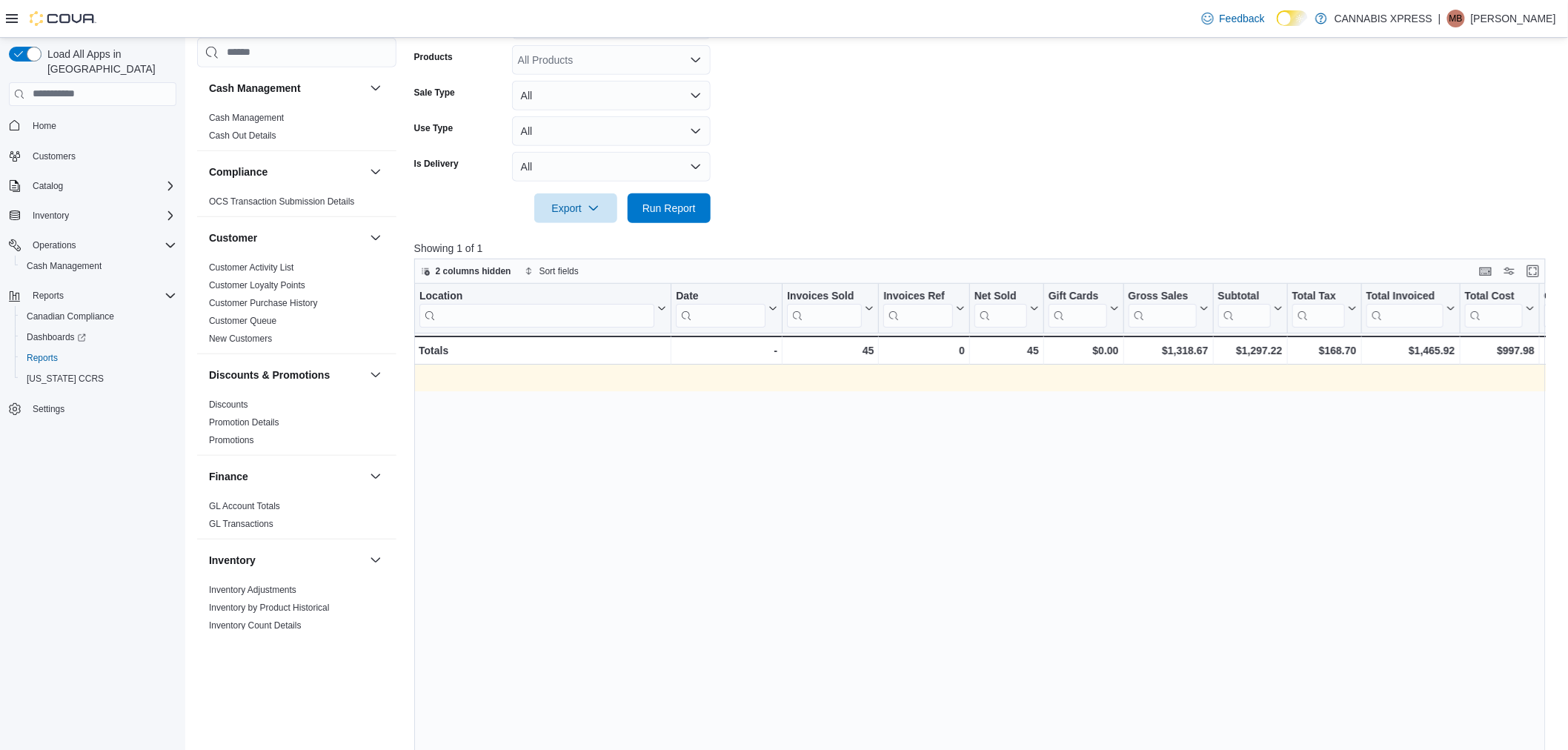
scroll to position [0, 1606]
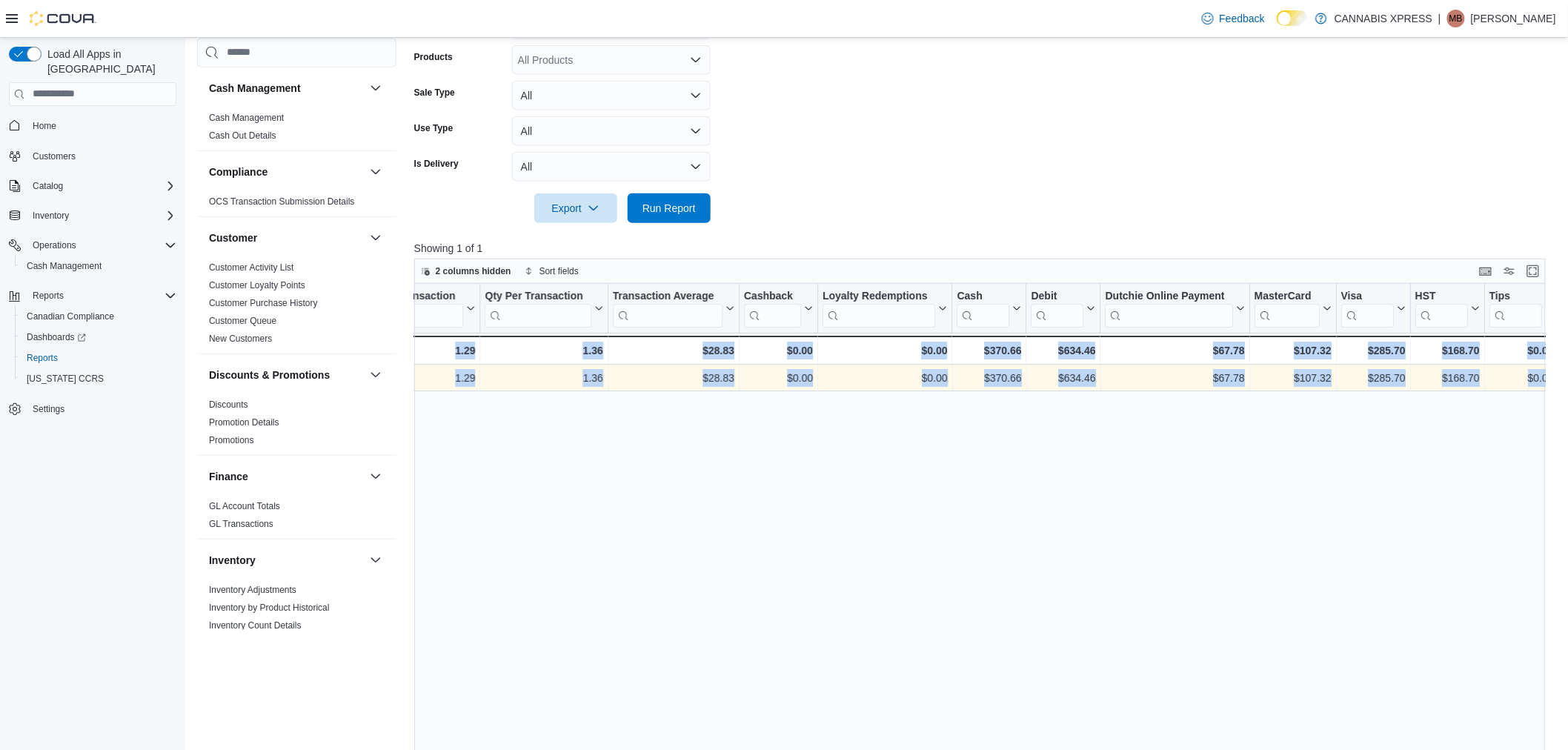
drag, startPoint x: 1033, startPoint y: 379, endPoint x: 2026, endPoint y: 393, distance: 993.1
click at [57, 120] on span "Home" at bounding box center [44, 126] width 23 height 12
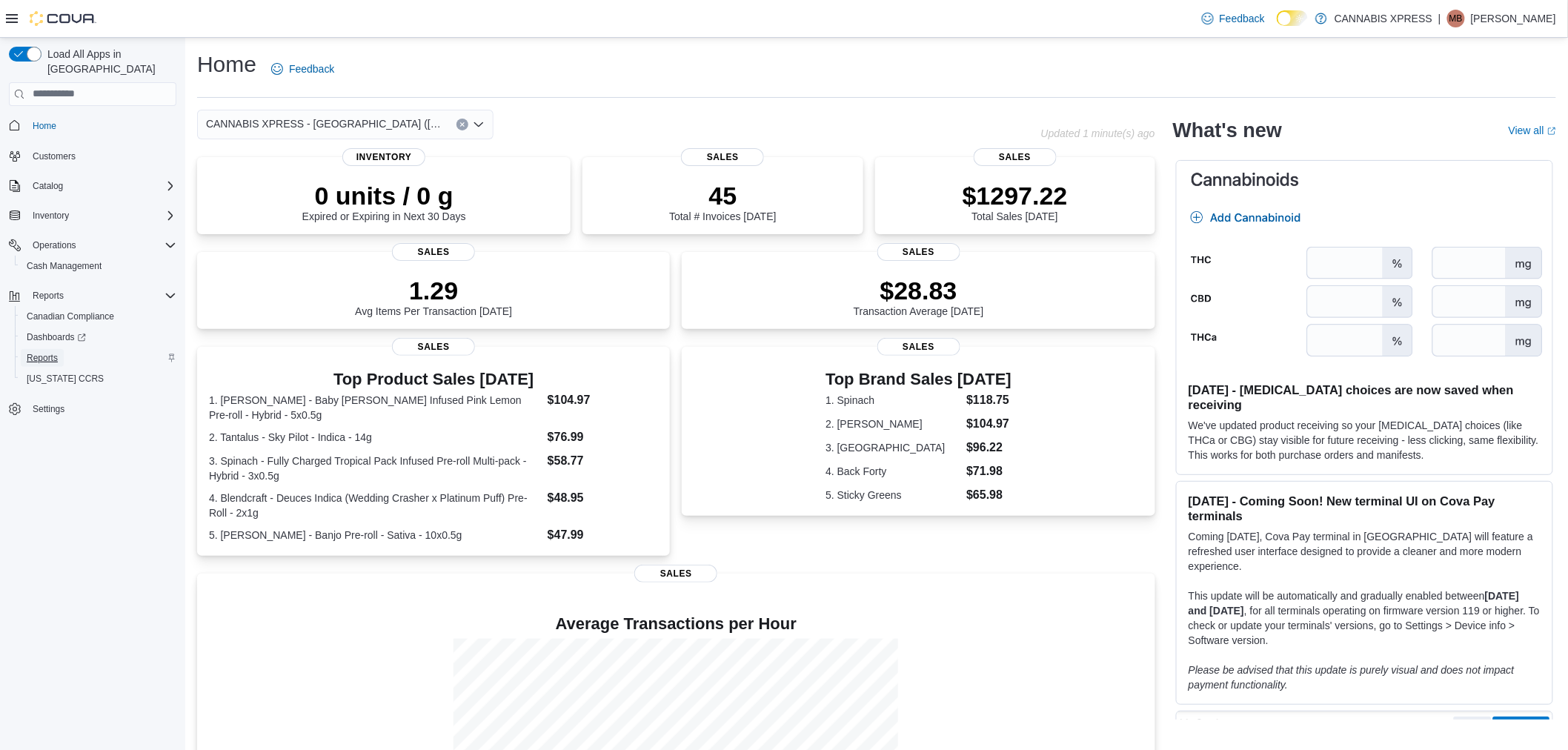
click at [62, 349] on link "Reports" at bounding box center [42, 358] width 43 height 18
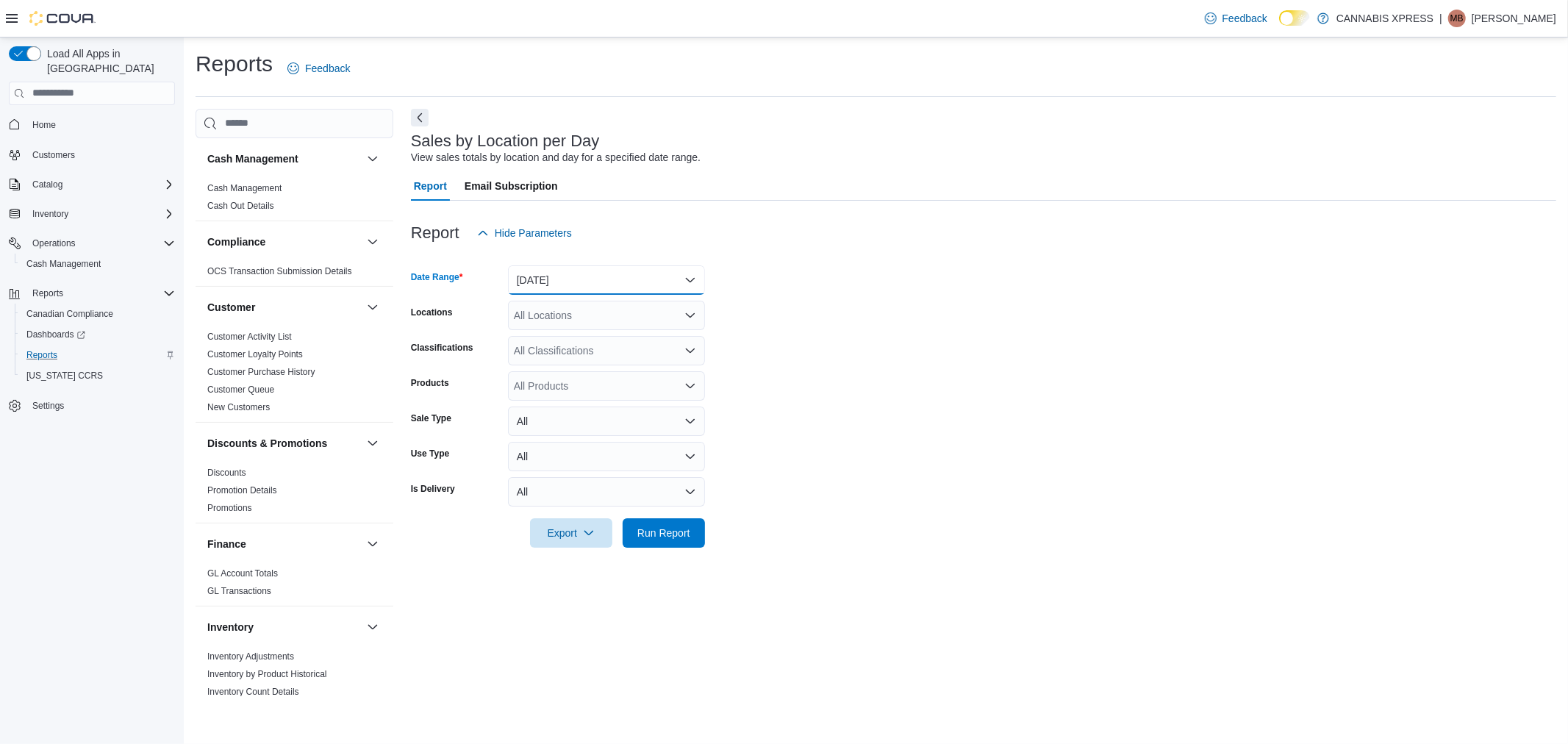
click at [569, 272] on button "[DATE]" at bounding box center [606, 279] width 197 height 29
click at [579, 336] on span "[DATE]" at bounding box center [615, 339] width 167 height 18
click at [591, 317] on div "All Locations" at bounding box center [606, 315] width 197 height 29
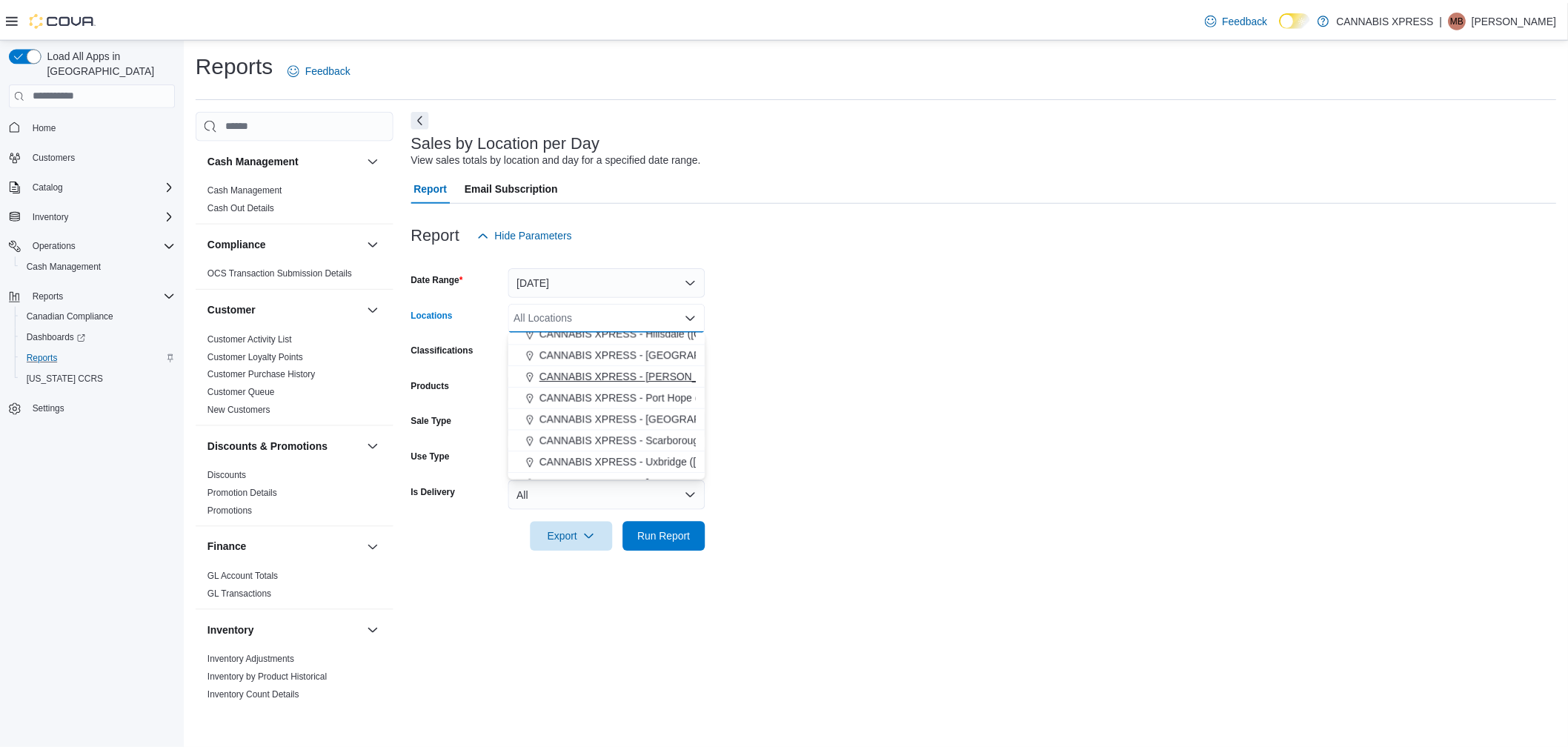
scroll to position [164, 0]
click at [626, 388] on span "CANNABIS XPRESS - [GEOGRAPHIC_DATA] ([GEOGRAPHIC_DATA])" at bounding box center [710, 392] width 333 height 15
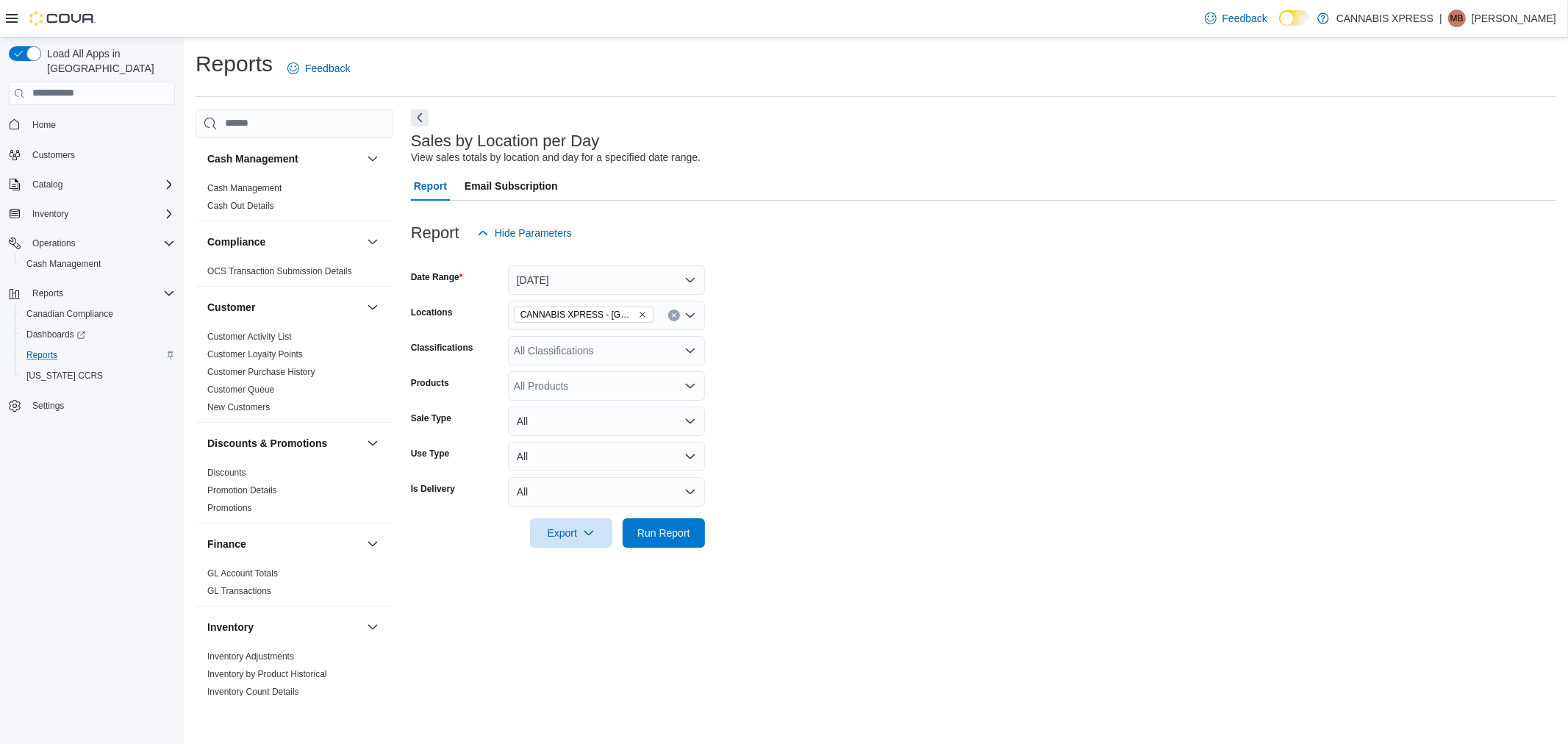
click at [908, 356] on form "Date Range [DATE] Locations CANNABIS XPRESS - Ridgetown ([GEOGRAPHIC_DATA]) Cla…" at bounding box center [984, 397] width 1145 height 300
click at [686, 523] on span "Run Report" at bounding box center [663, 531] width 65 height 29
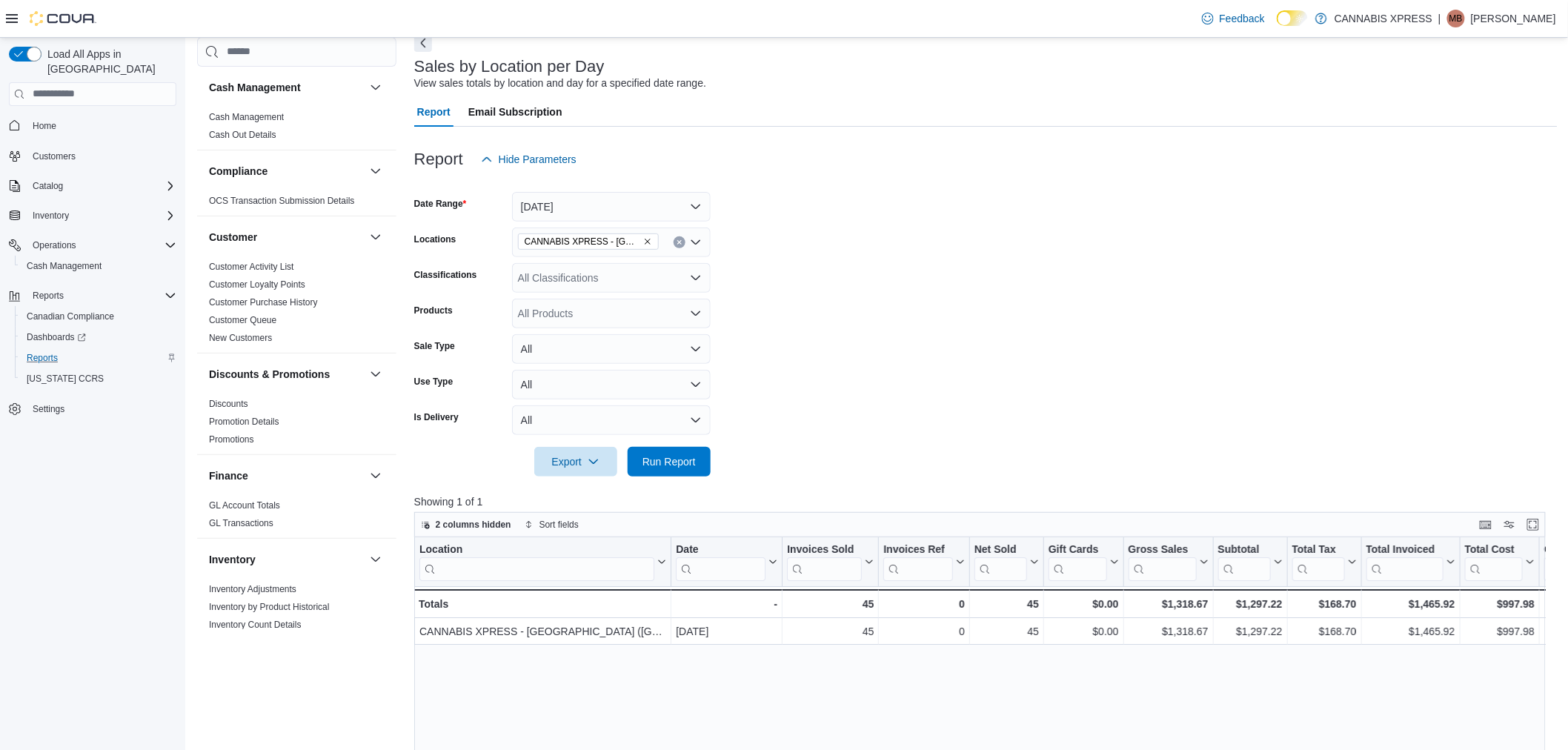
scroll to position [247, 0]
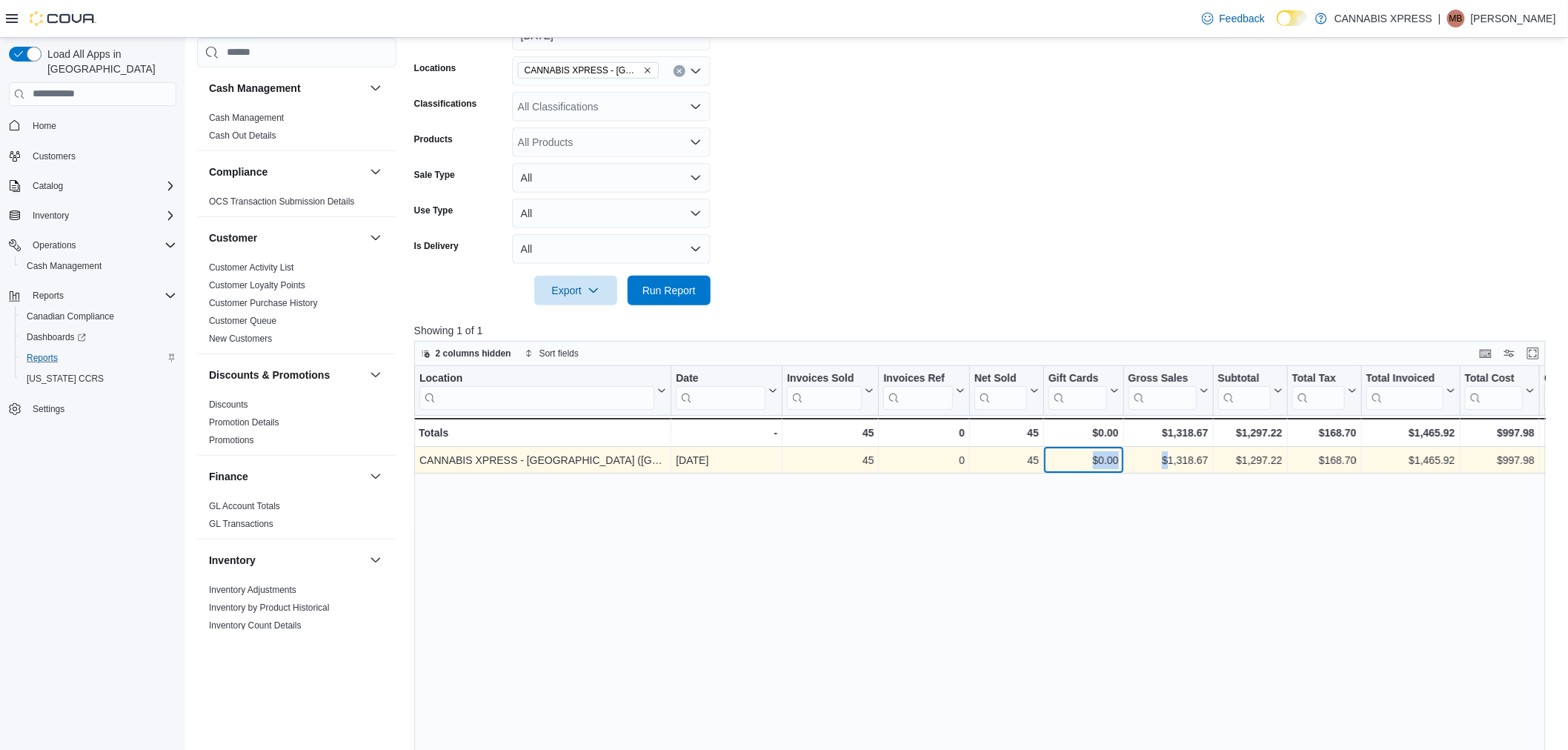
drag, startPoint x: 1061, startPoint y: 452, endPoint x: 1162, endPoint y: 453, distance: 101.0
click at [1162, 453] on div "CANNABIS XPRESS - Ridgetown ([GEOGRAPHIC_DATA]) - Location, column 1, row 1 [DA…" at bounding box center [1329, 460] width 1830 height 27
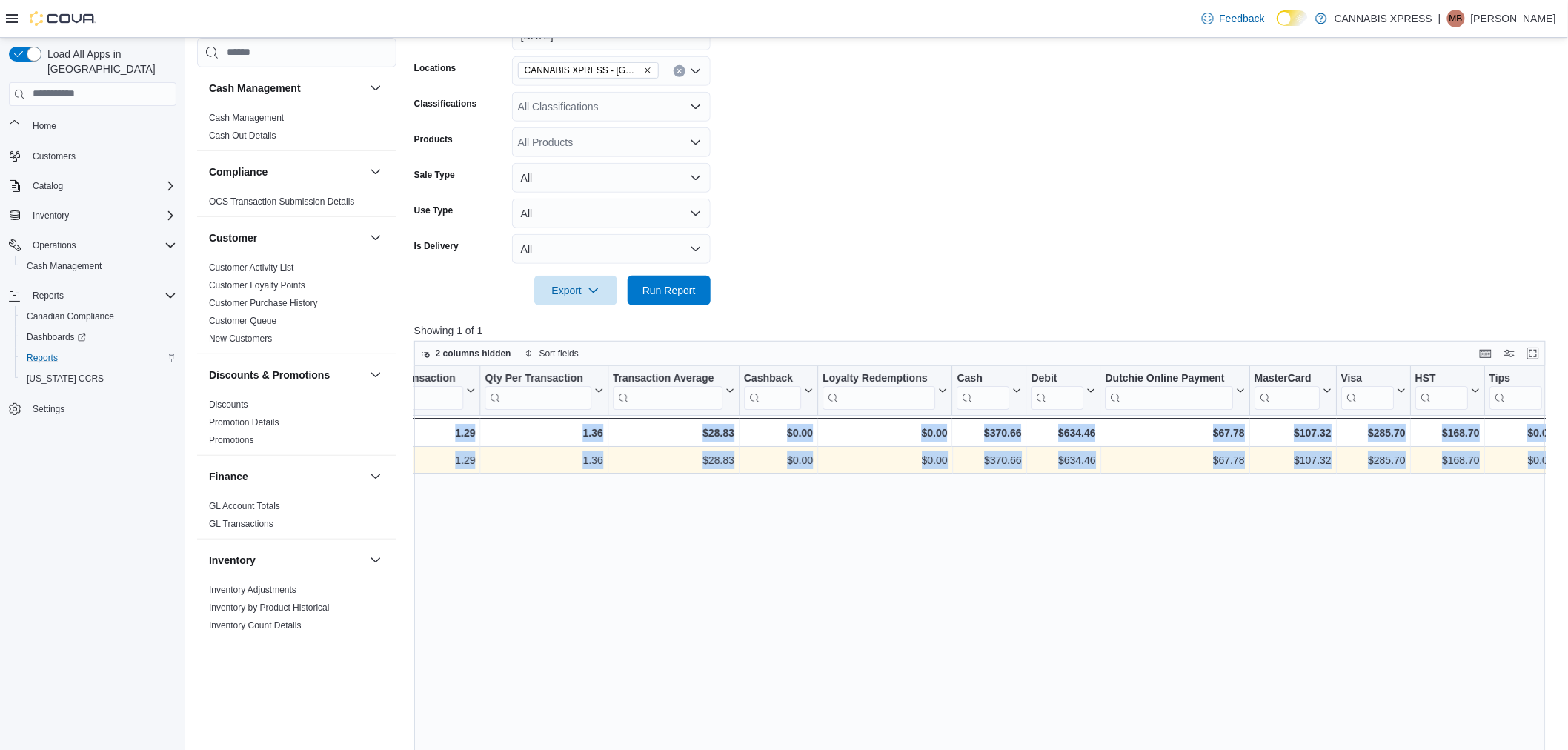
drag, startPoint x: 1188, startPoint y: 455, endPoint x: 1968, endPoint y: 459, distance: 780.0
click at [107, 257] on link "Cash Management" at bounding box center [64, 266] width 87 height 18
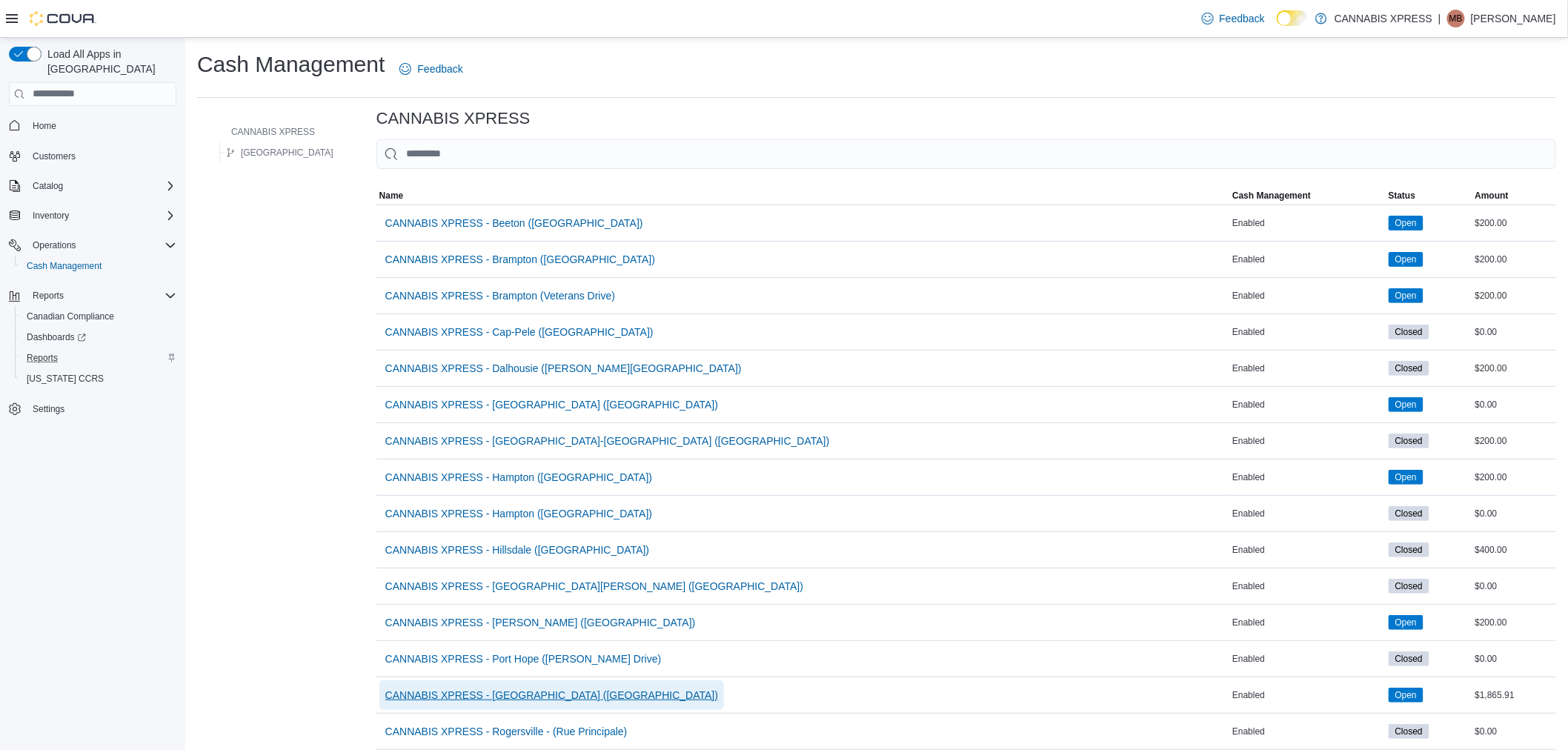
click at [487, 683] on span "CANNABIS XPRESS - [GEOGRAPHIC_DATA] ([GEOGRAPHIC_DATA])" at bounding box center [551, 694] width 333 height 30
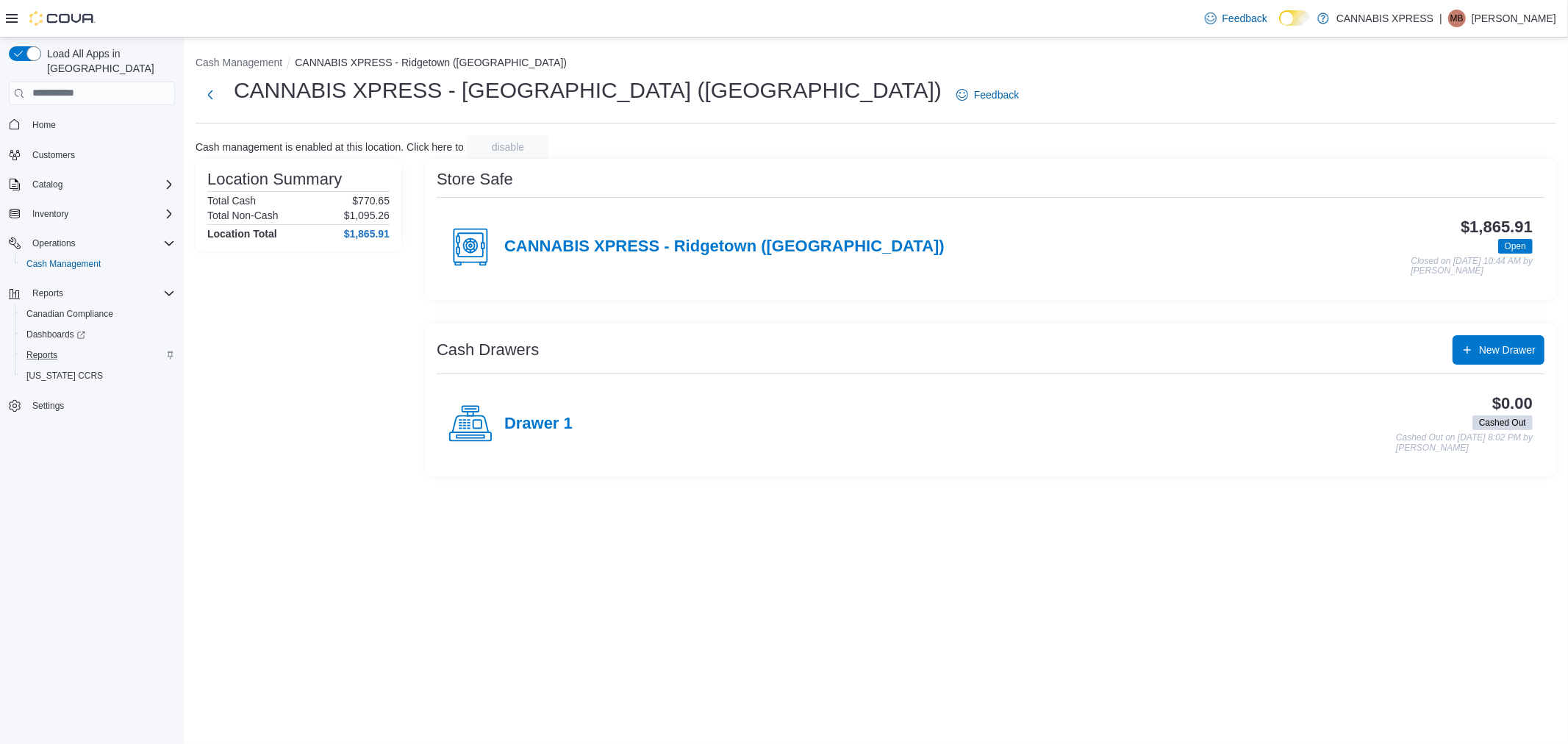
click at [680, 255] on div "CANNABIS XPRESS - Ridgetown ([GEOGRAPHIC_DATA])" at bounding box center [696, 247] width 496 height 44
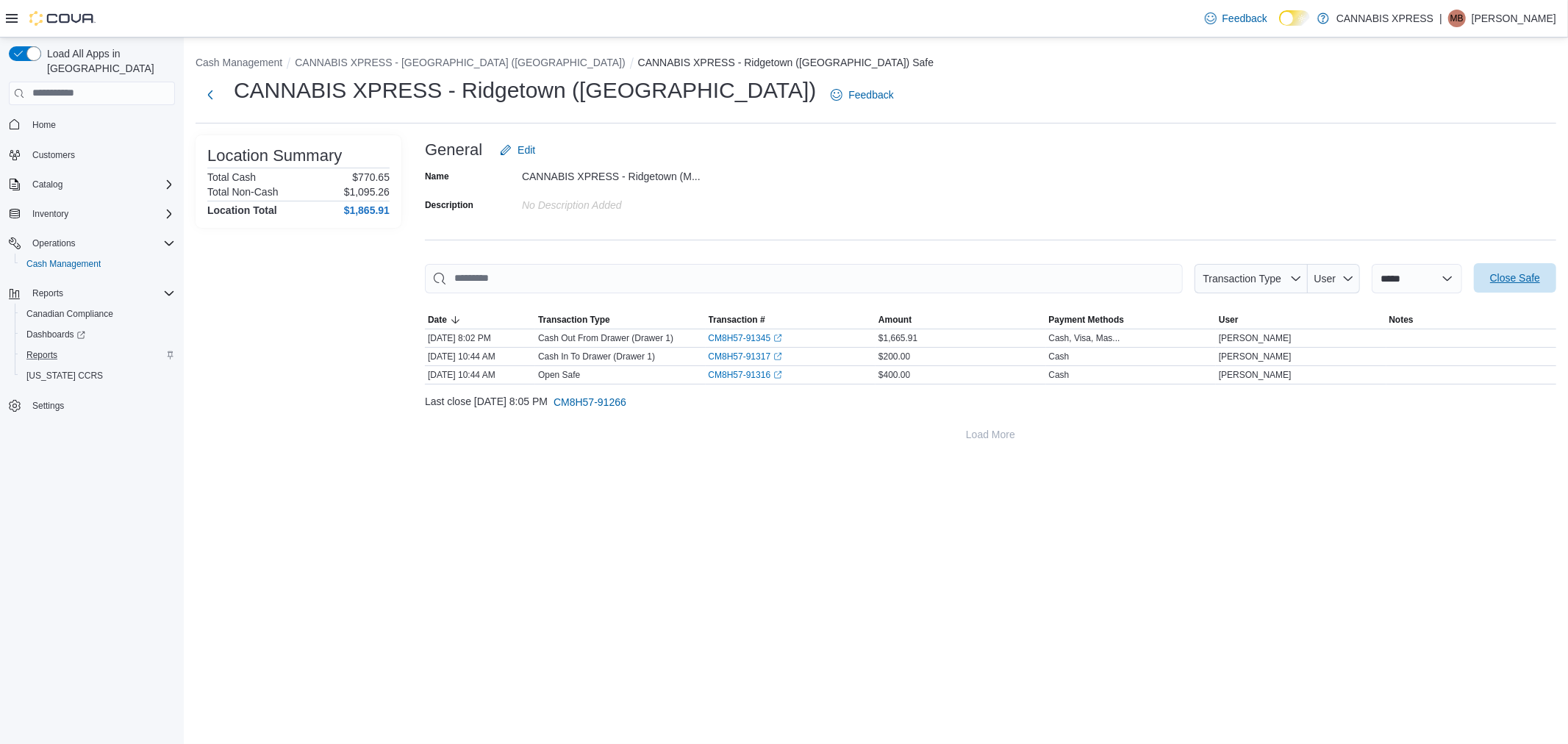
click at [1507, 283] on span "Close Safe" at bounding box center [1515, 278] width 50 height 15
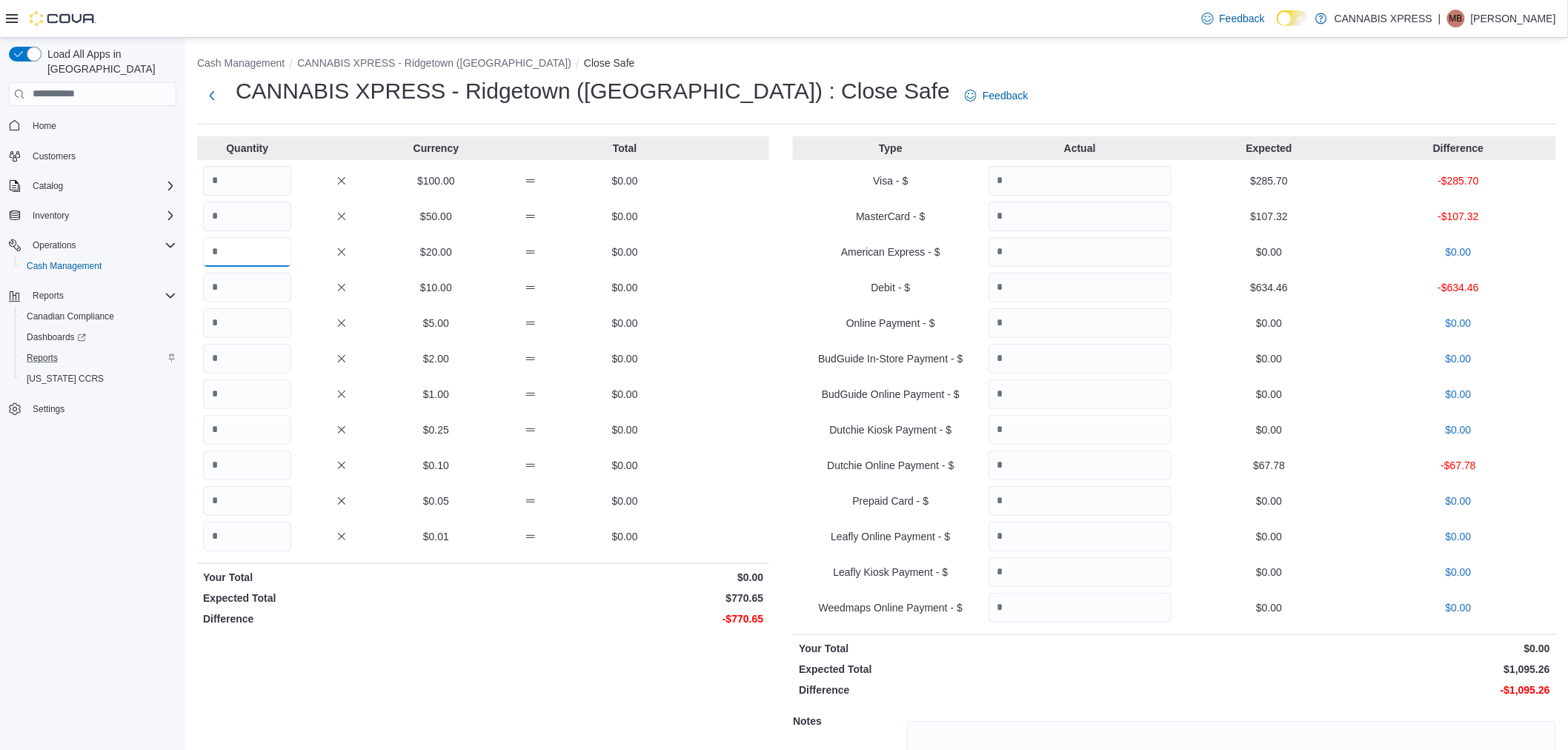
click at [253, 257] on input "Quantity" at bounding box center [247, 251] width 88 height 30
type input "*"
type input "**"
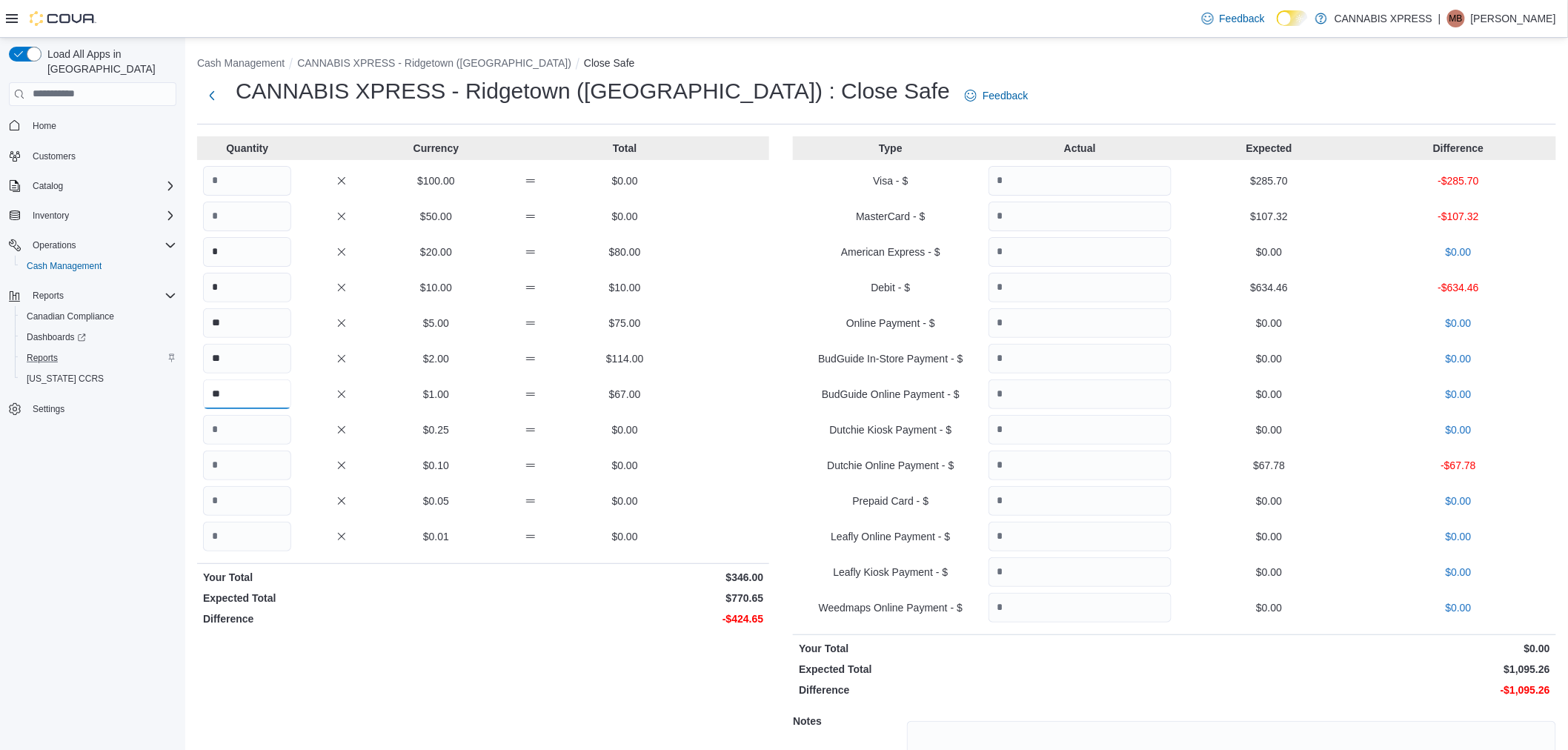
type input "**"
type input "***"
type input "**"
click at [1129, 172] on input "Quantity" at bounding box center [1080, 180] width 183 height 30
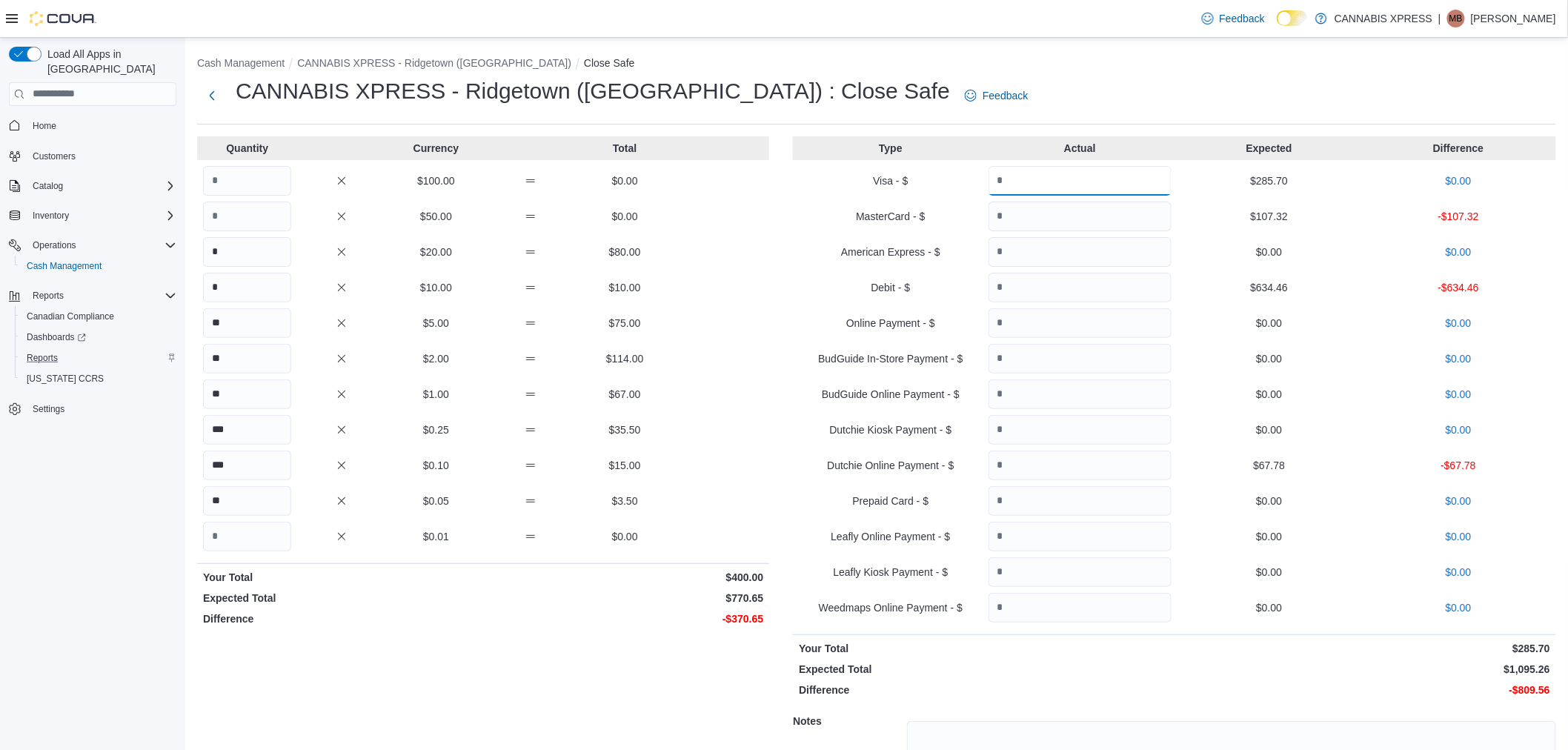
type input "******"
type input "*****"
drag, startPoint x: 753, startPoint y: 645, endPoint x: 773, endPoint y: 634, distance: 22.8
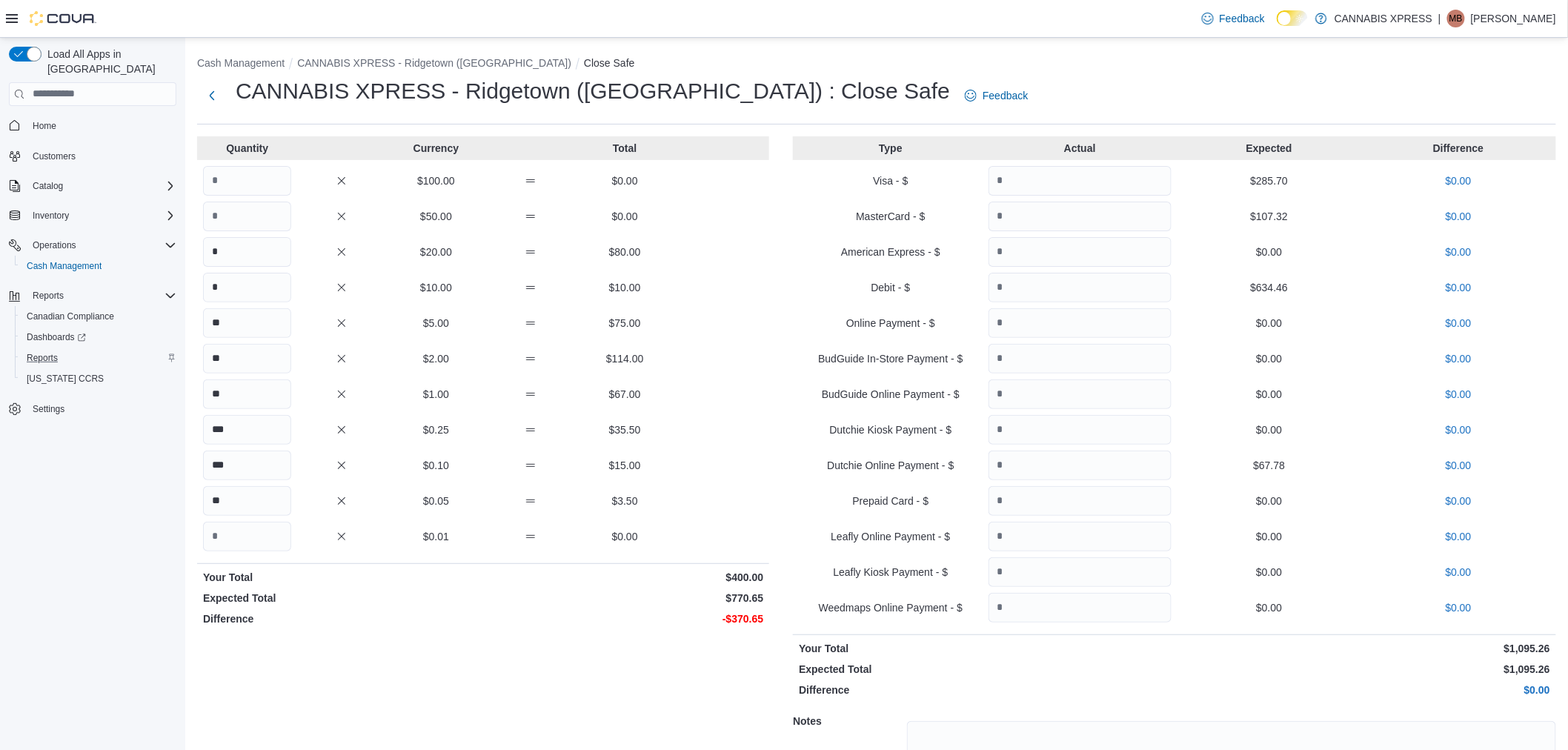
click at [755, 645] on div "Quantity Currency Total $100.00 $0.00 $50.00 $0.00 * $20.00 $80.00 * $10.00 $10…" at bounding box center [483, 506] width 572 height 739
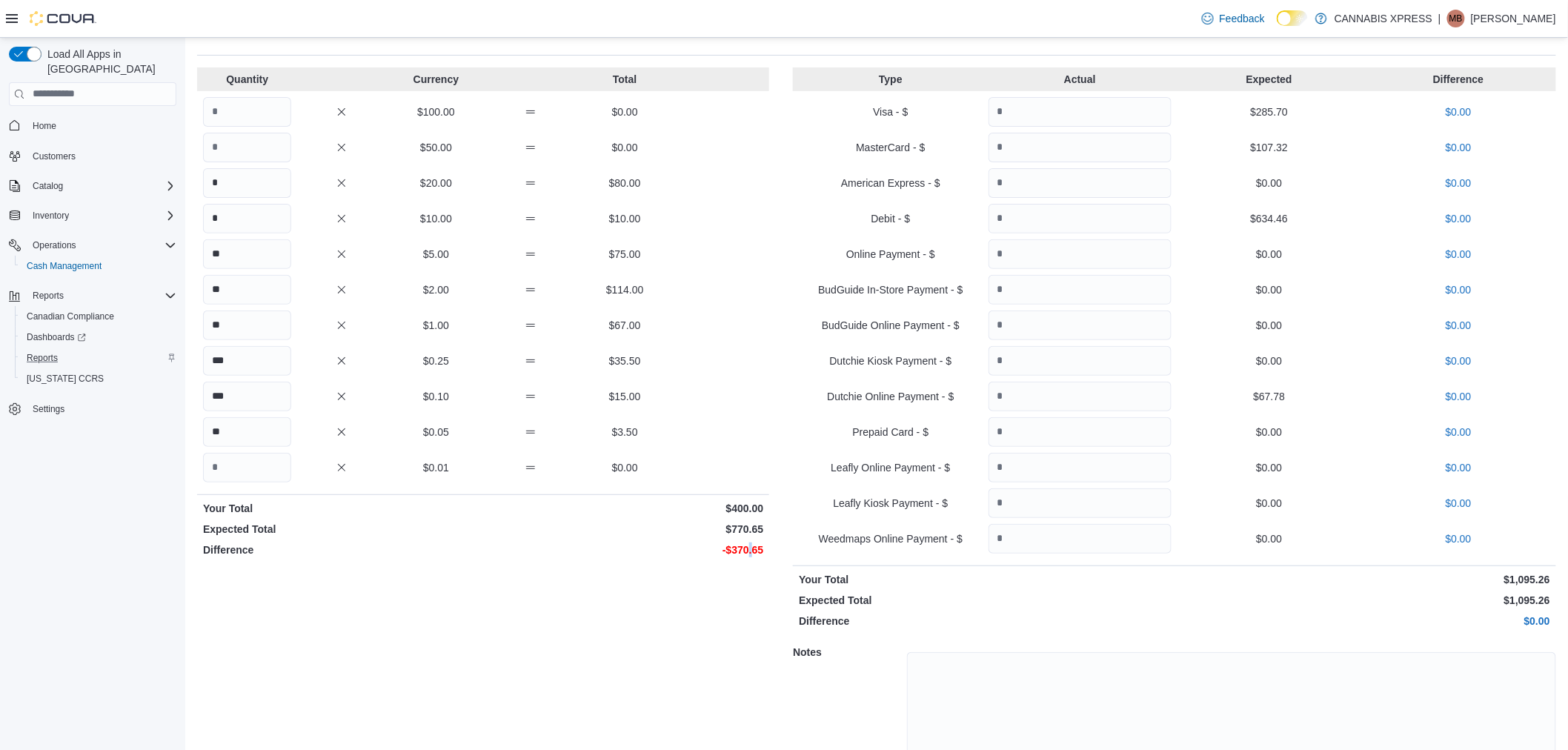
scroll to position [137, 0]
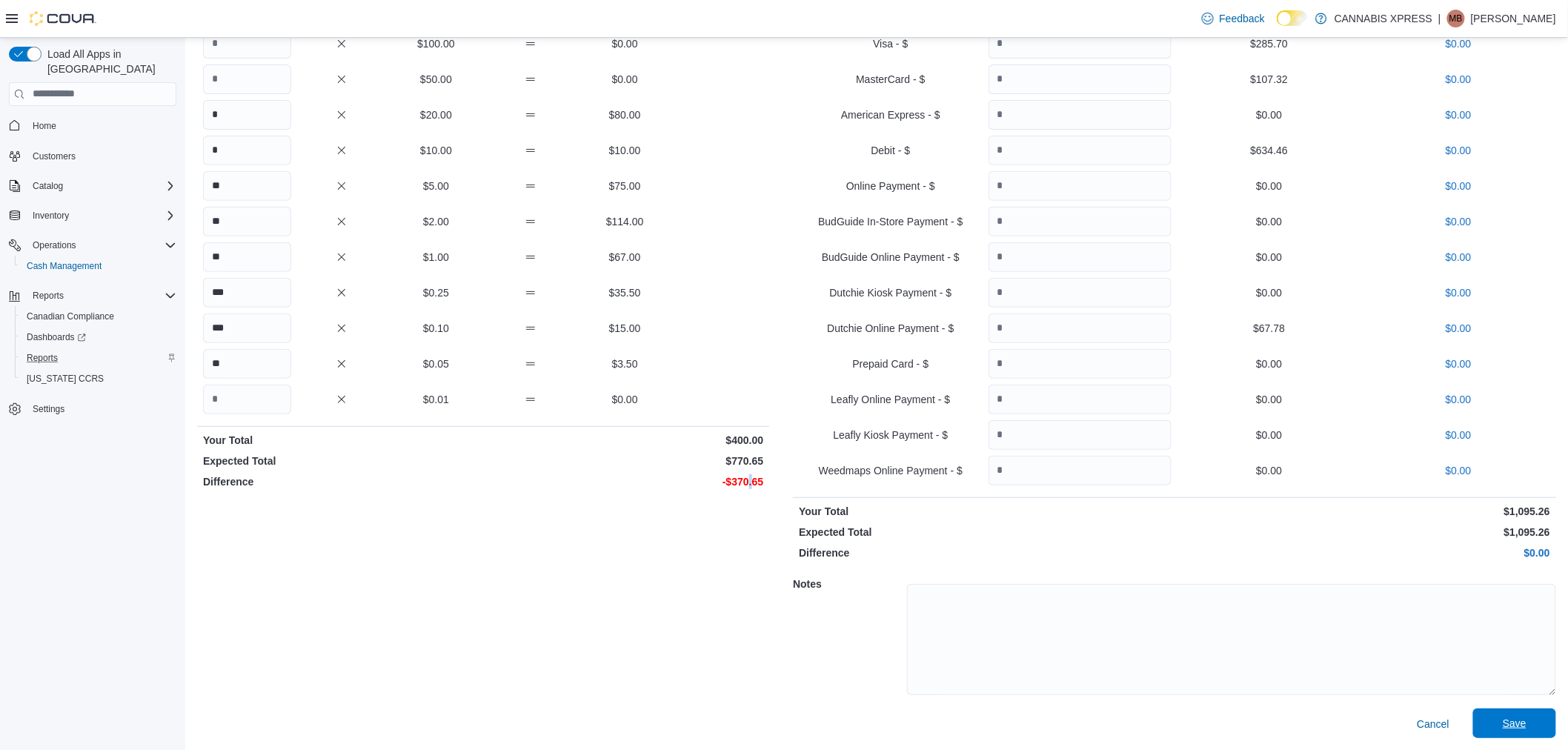
click at [1507, 715] on span "Save" at bounding box center [1514, 722] width 66 height 30
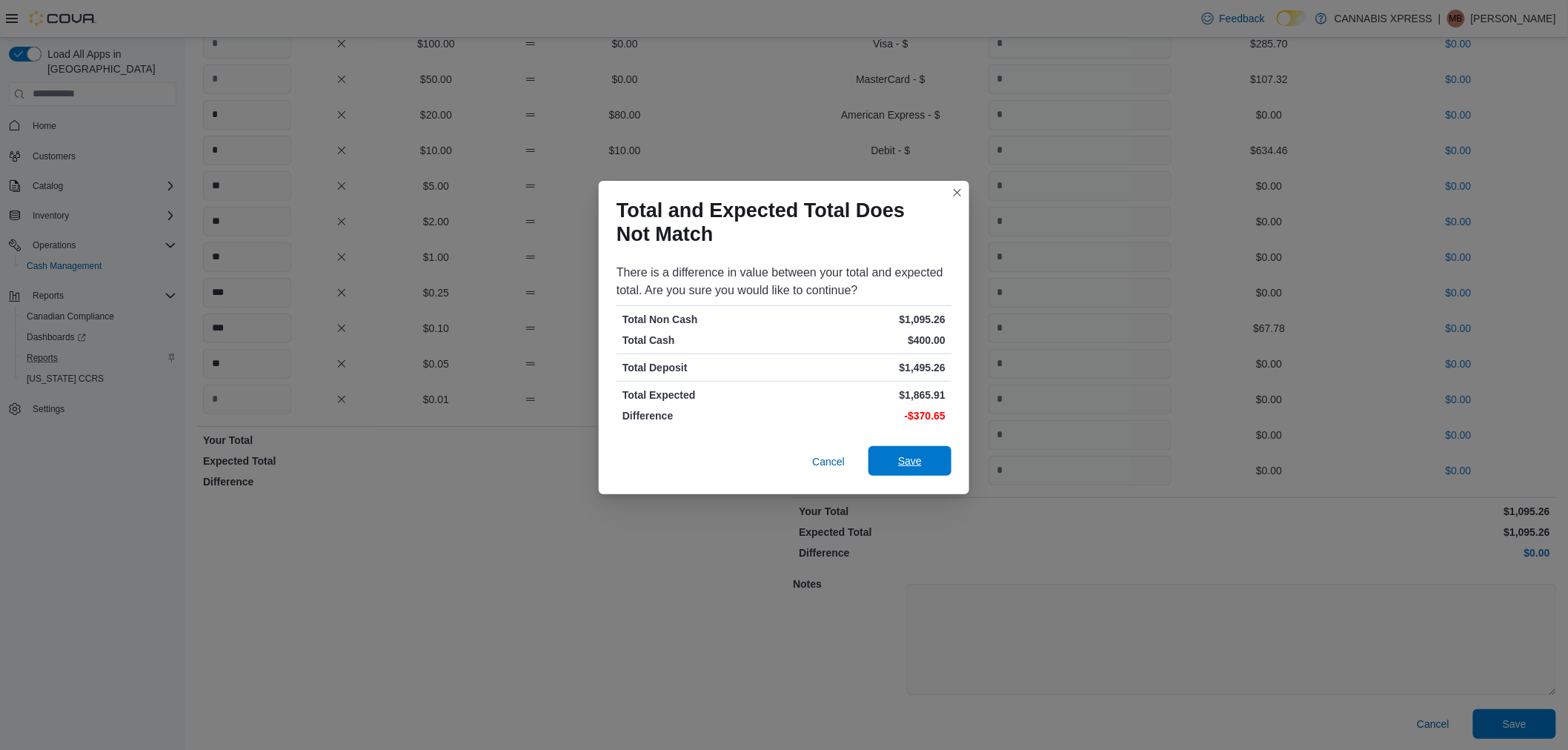
click at [914, 461] on span "Save" at bounding box center [910, 460] width 23 height 15
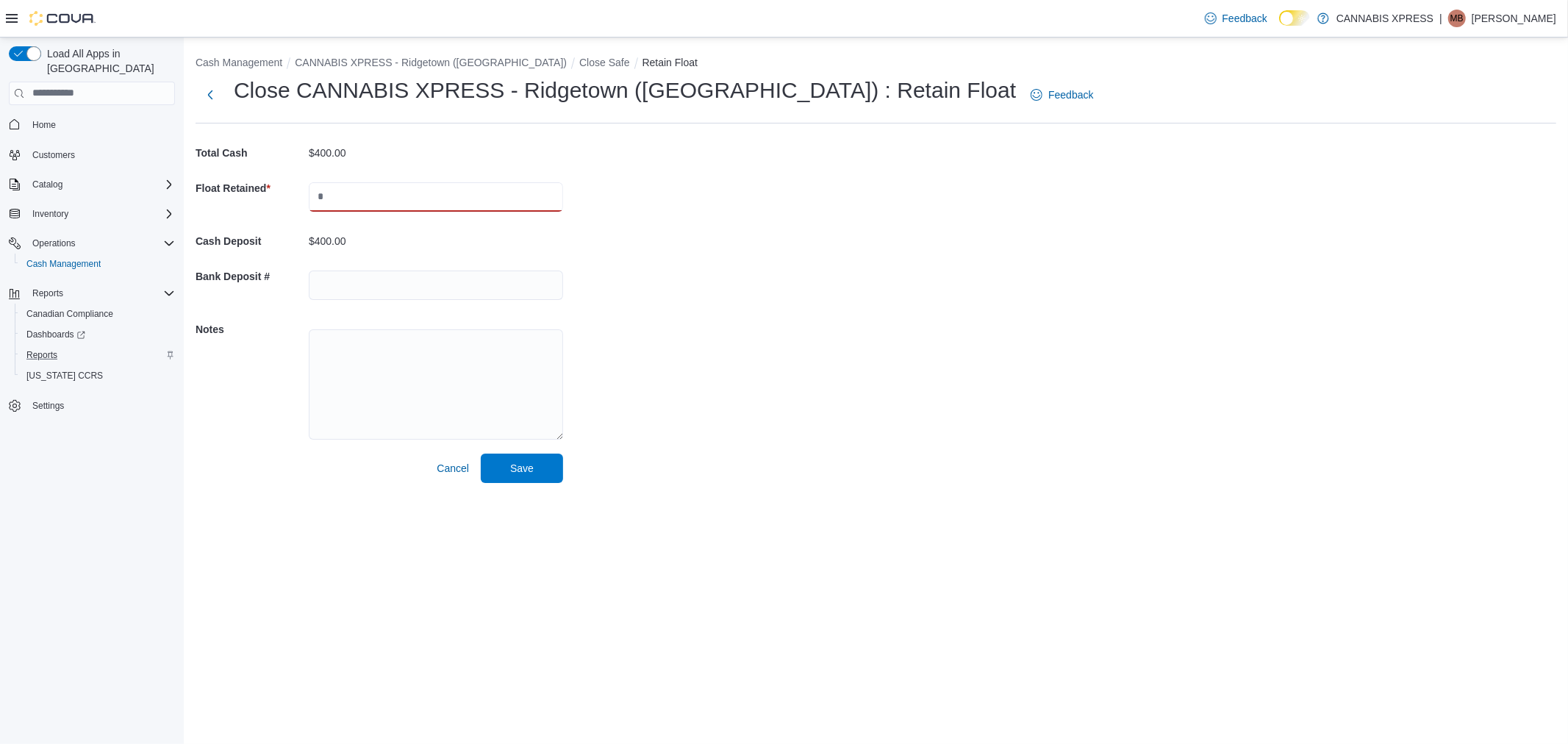
click at [388, 196] on input "text" at bounding box center [436, 197] width 255 height 29
type input "***"
click at [530, 461] on span "Save" at bounding box center [522, 467] width 23 height 15
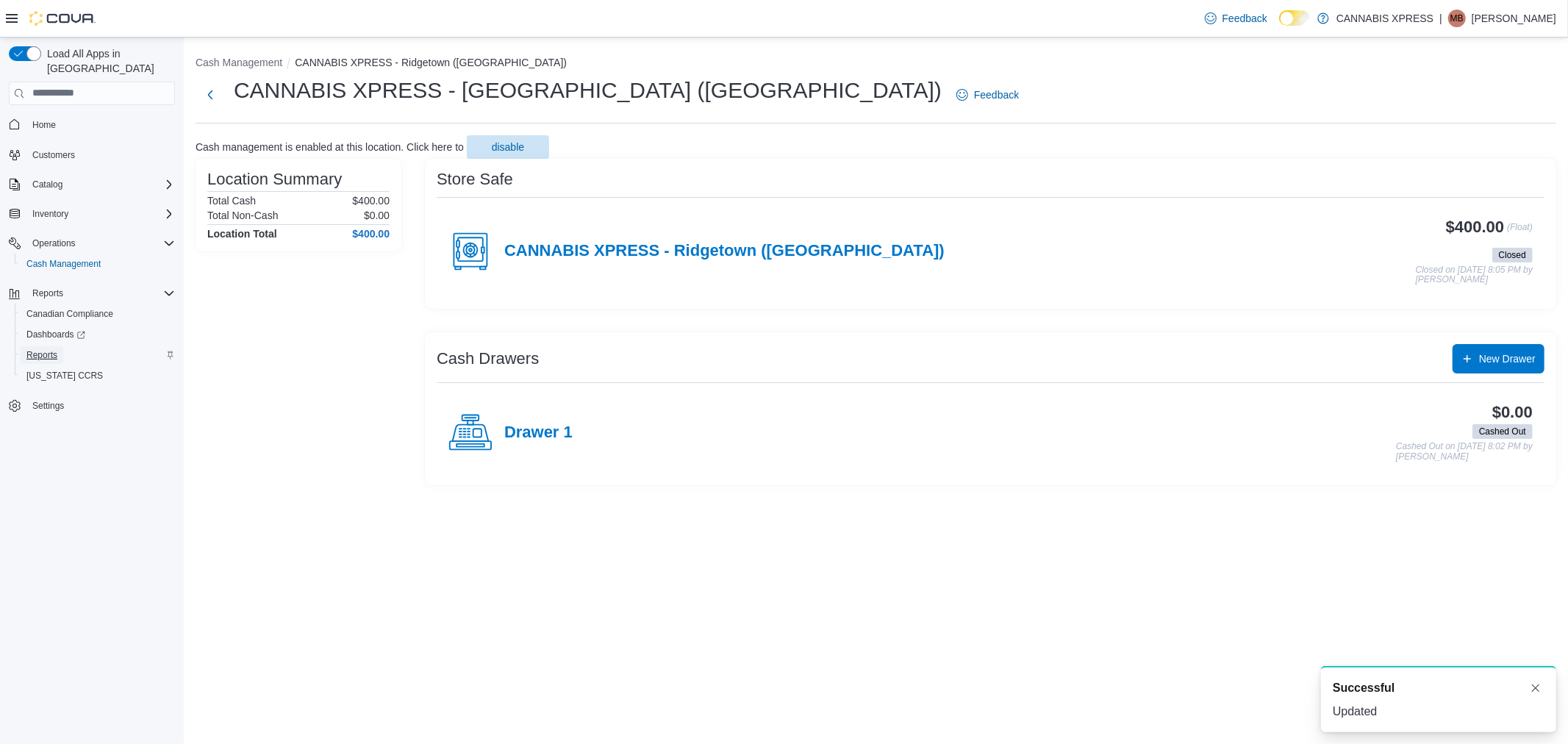
click at [57, 349] on span "Reports" at bounding box center [42, 354] width 31 height 12
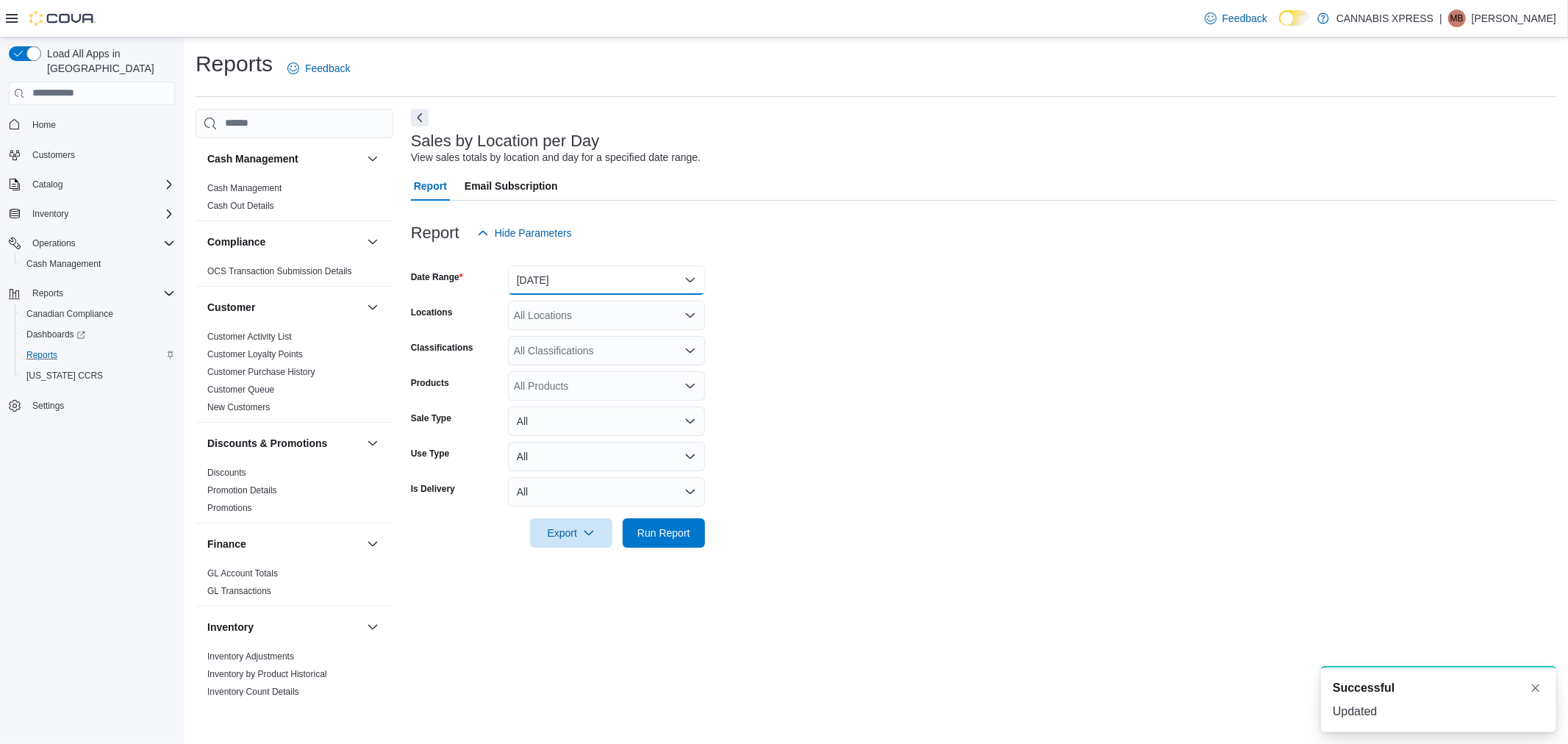
click at [565, 287] on button "[DATE]" at bounding box center [606, 279] width 197 height 29
click at [565, 339] on span "[DATE]" at bounding box center [615, 339] width 167 height 18
click at [580, 311] on div "All Locations" at bounding box center [606, 315] width 197 height 29
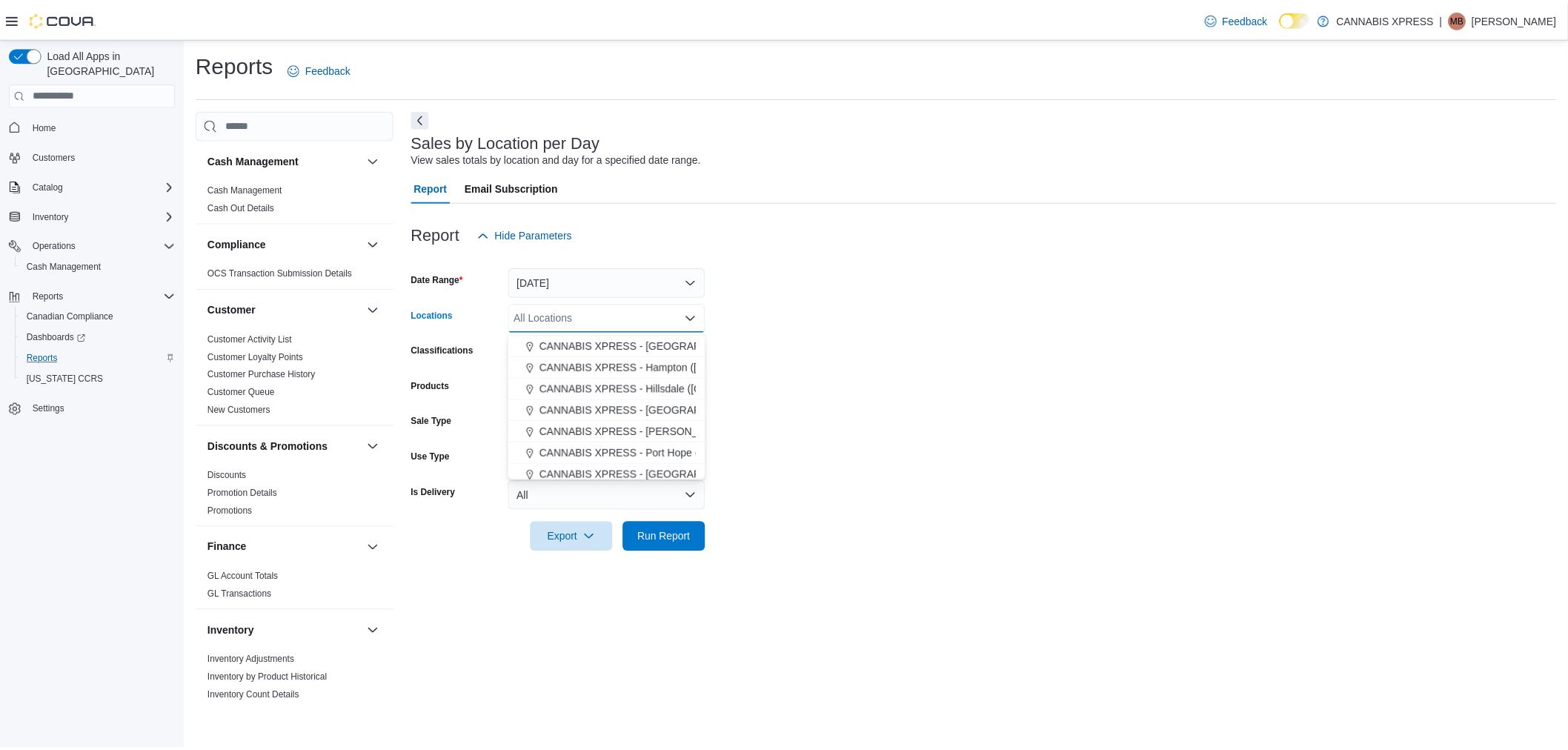
scroll to position [164, 0]
click at [626, 396] on span "CANNABIS XPRESS - [GEOGRAPHIC_DATA] ([GEOGRAPHIC_DATA])" at bounding box center [710, 392] width 333 height 15
click at [680, 537] on span "Run Report" at bounding box center [669, 536] width 53 height 15
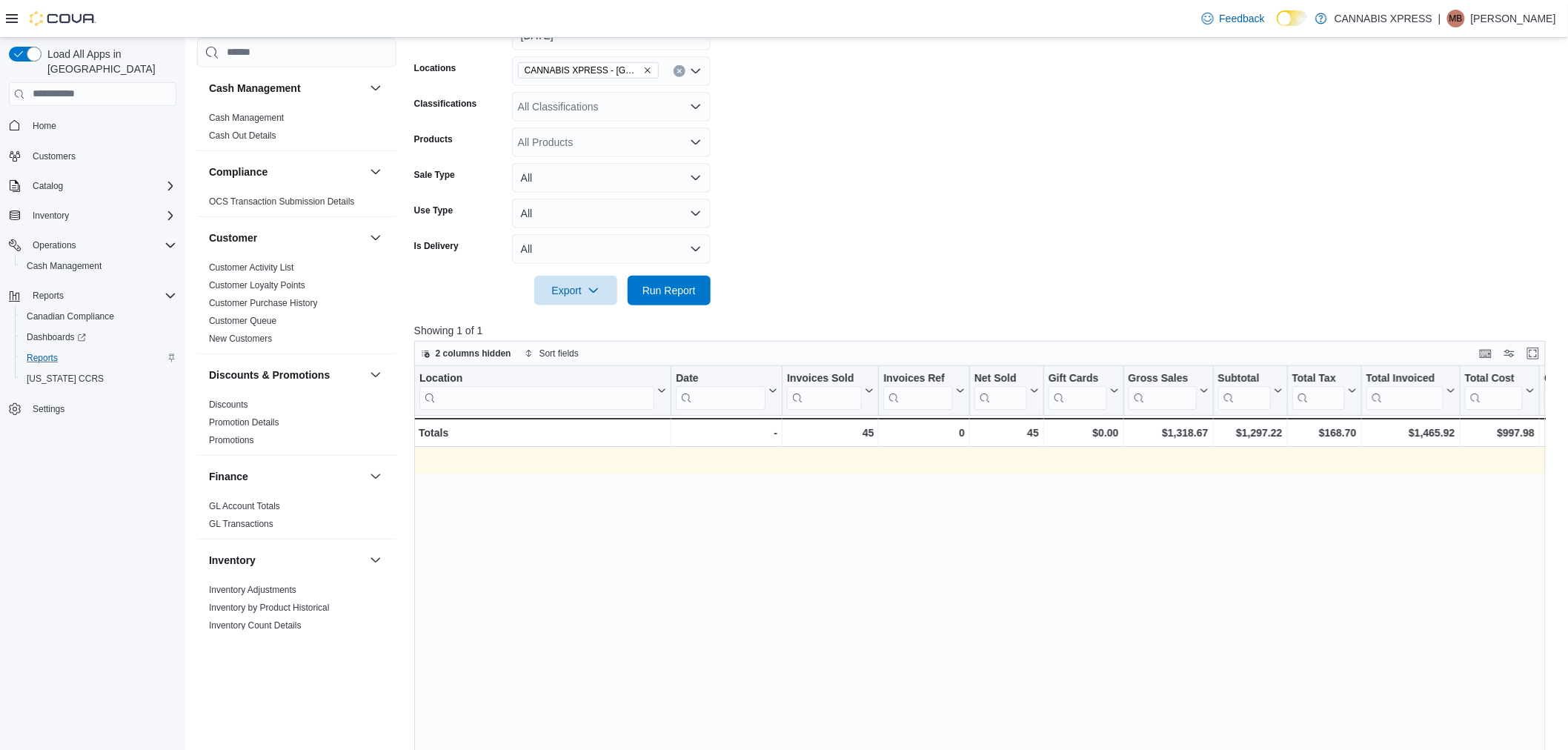
scroll to position [0, 1606]
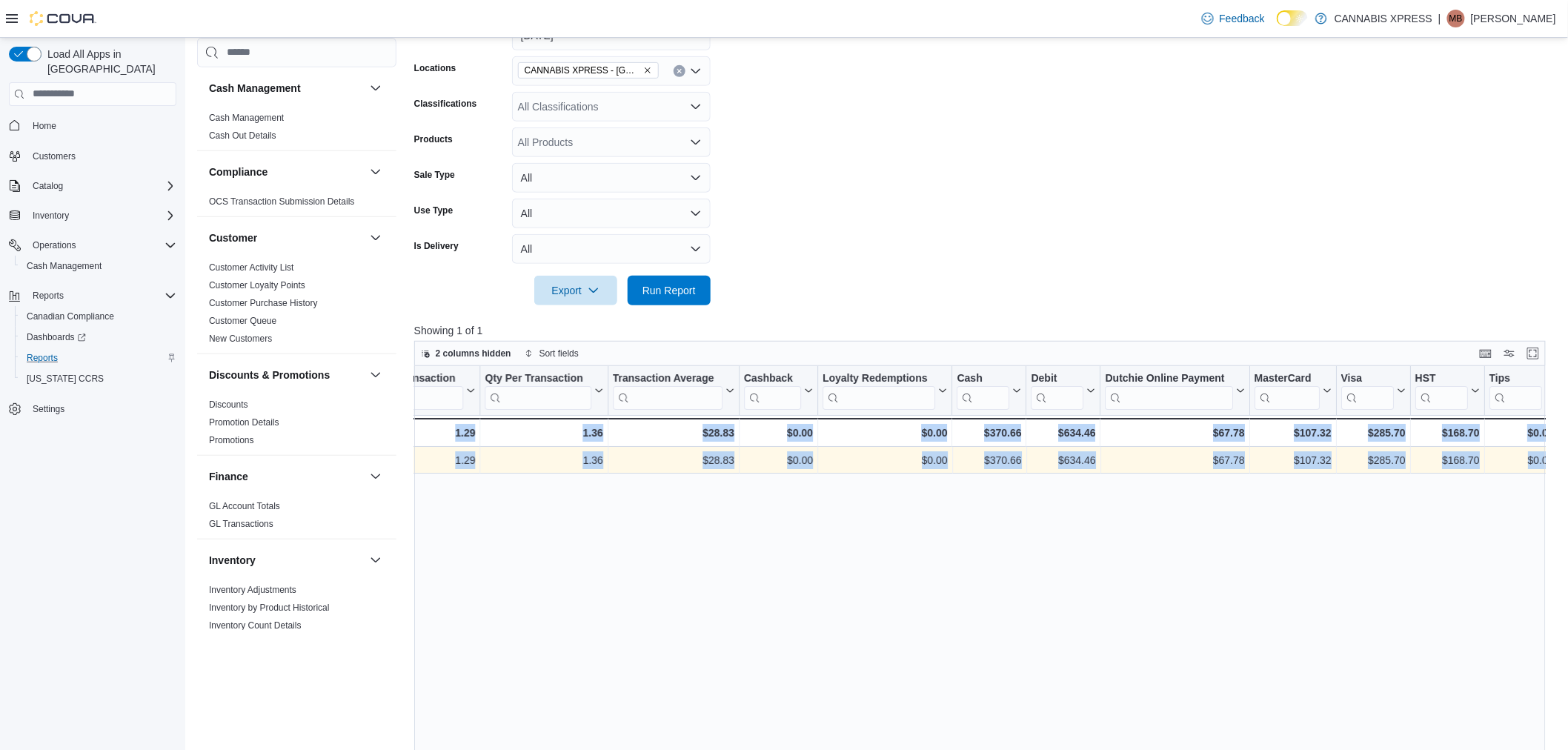
drag, startPoint x: 1055, startPoint y: 463, endPoint x: 2174, endPoint y: 486, distance: 1119.2
